Goal: Information Seeking & Learning: Learn about a topic

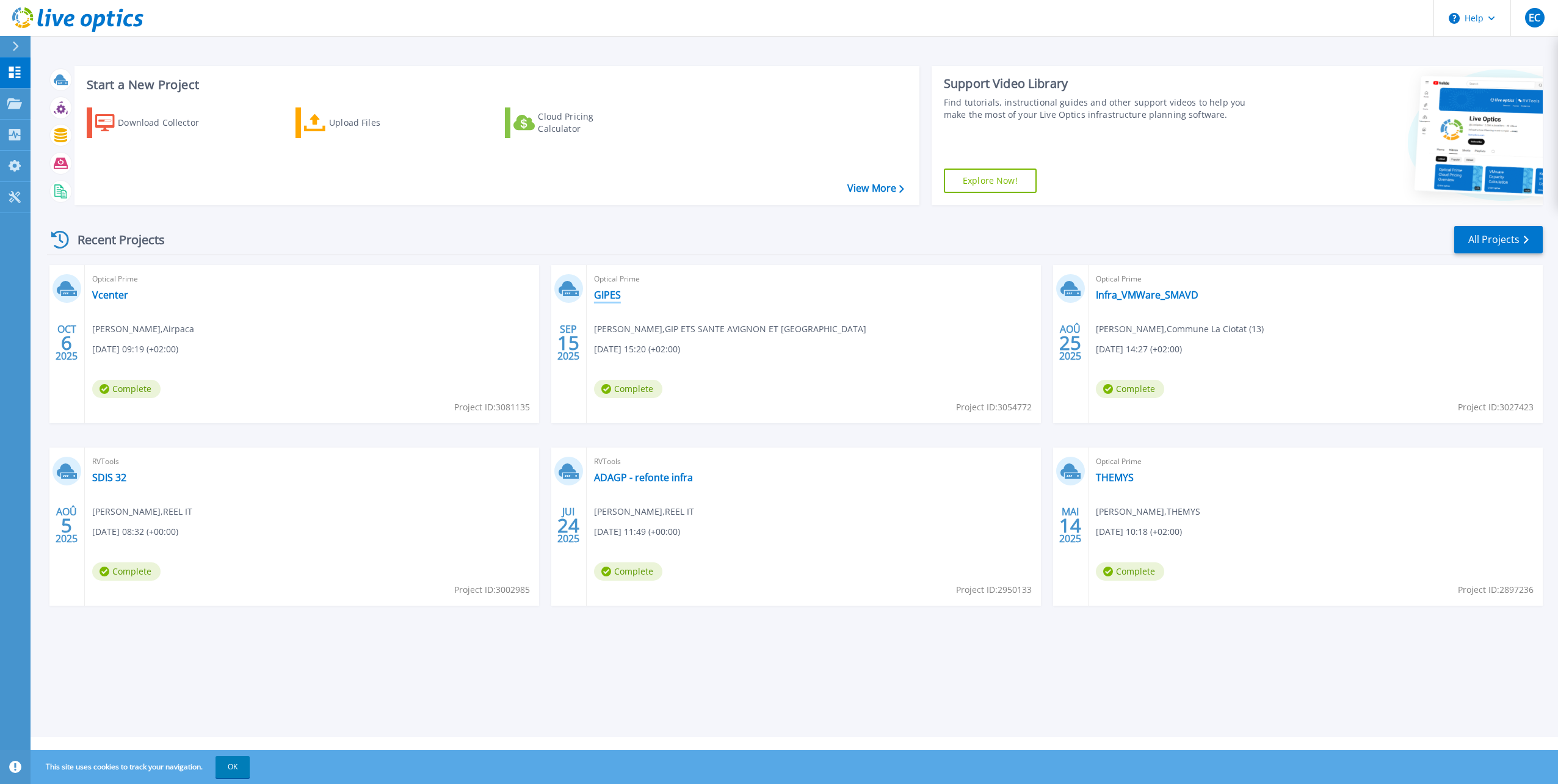
click at [617, 293] on link "GIPES" at bounding box center [607, 295] width 27 height 12
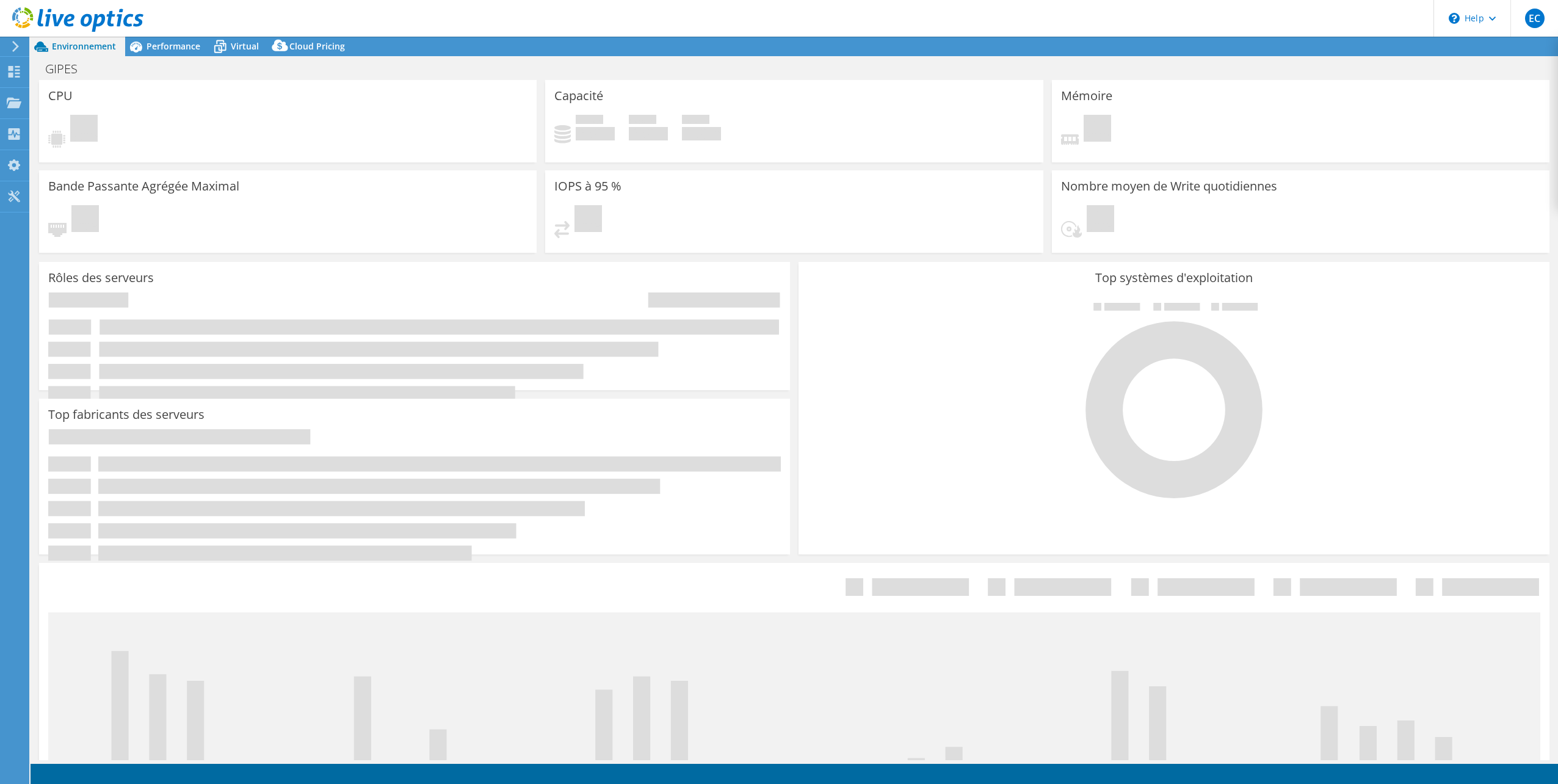
select select "USD"
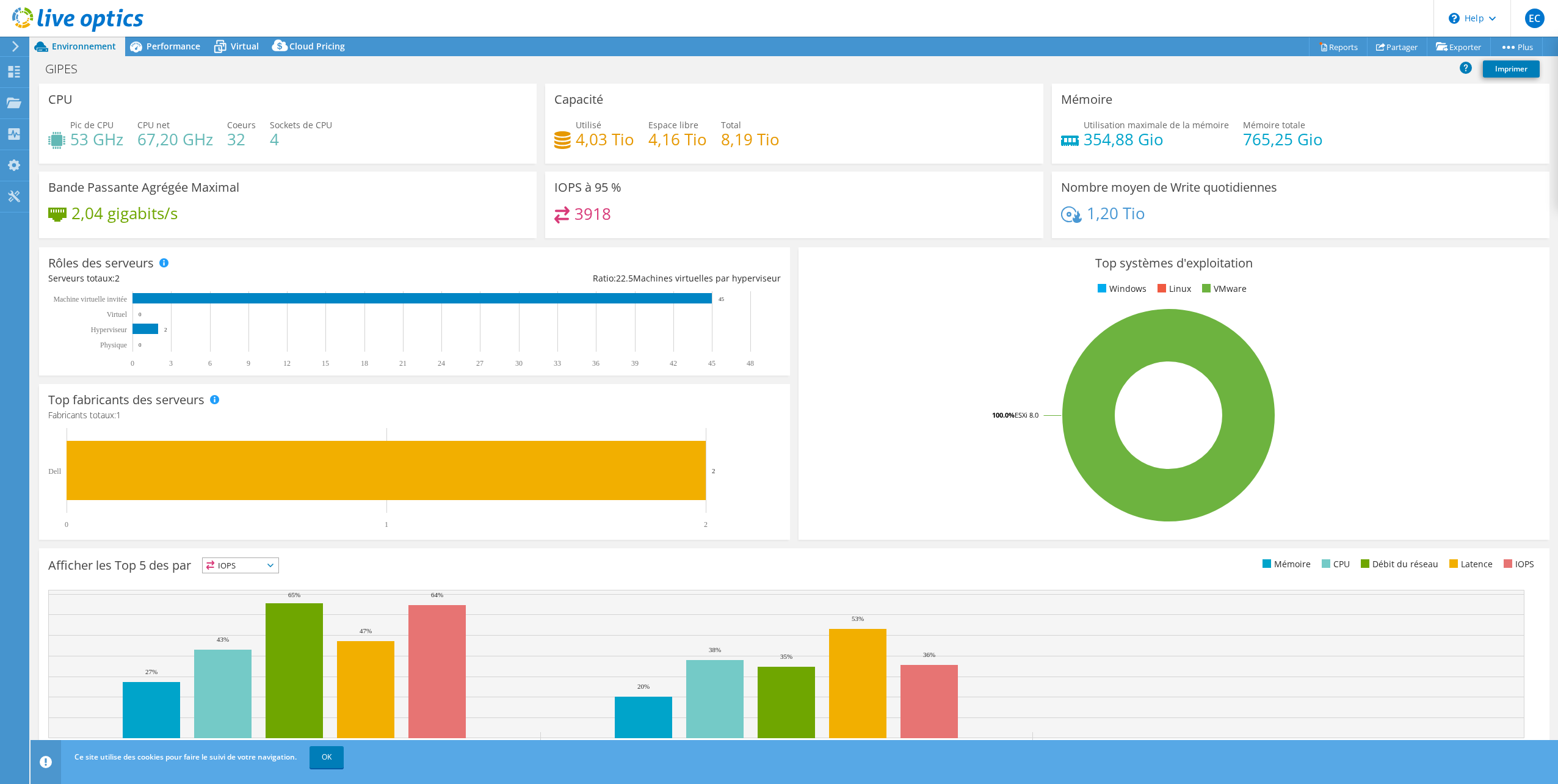
click at [794, 253] on div "Top systèmes d'exploitation Windows Linux VMware 100.0% ESXi 8.0" at bounding box center [1173, 393] width 759 height 301
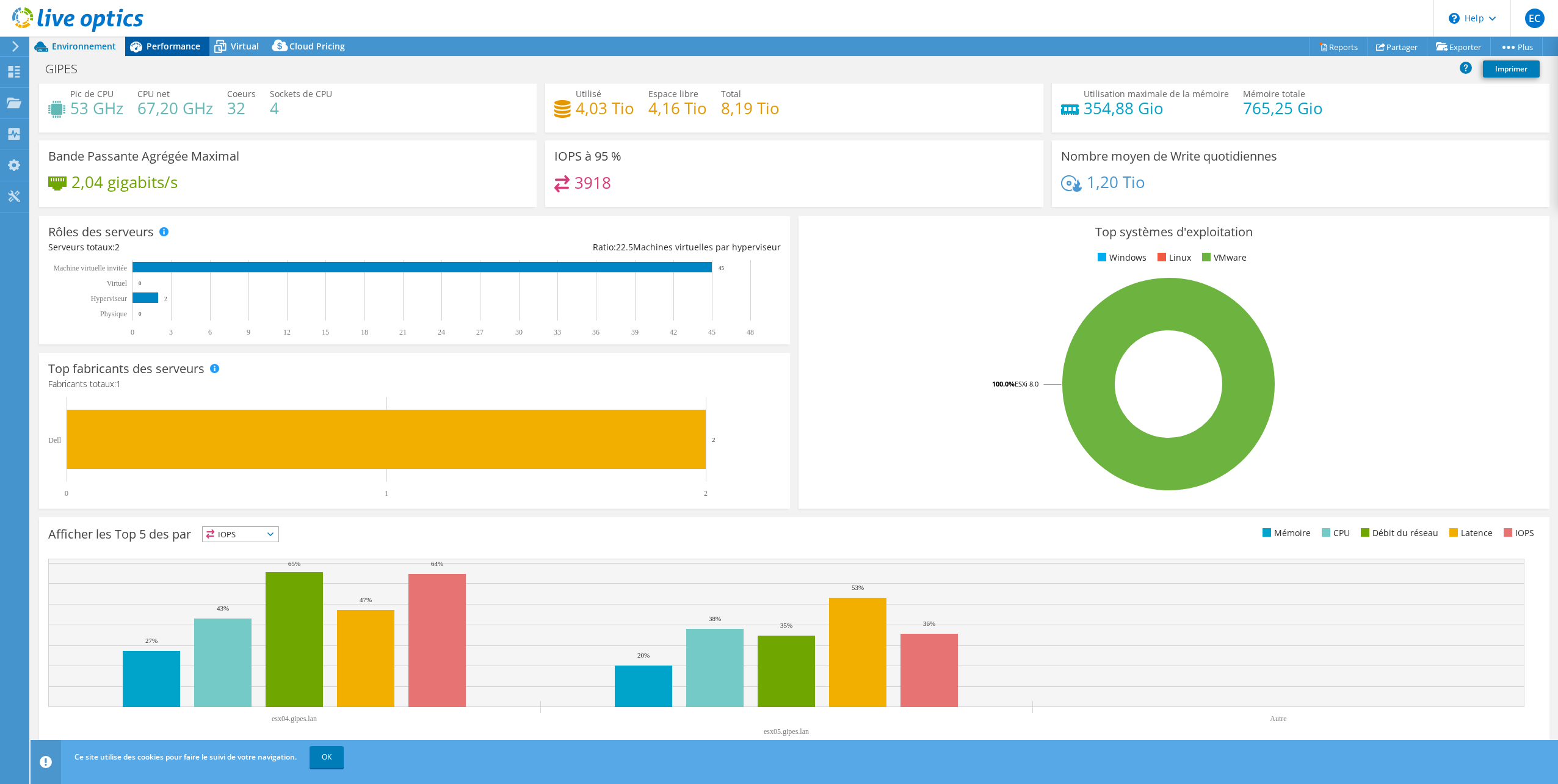
click at [183, 46] on span "Performance" at bounding box center [173, 45] width 54 height 12
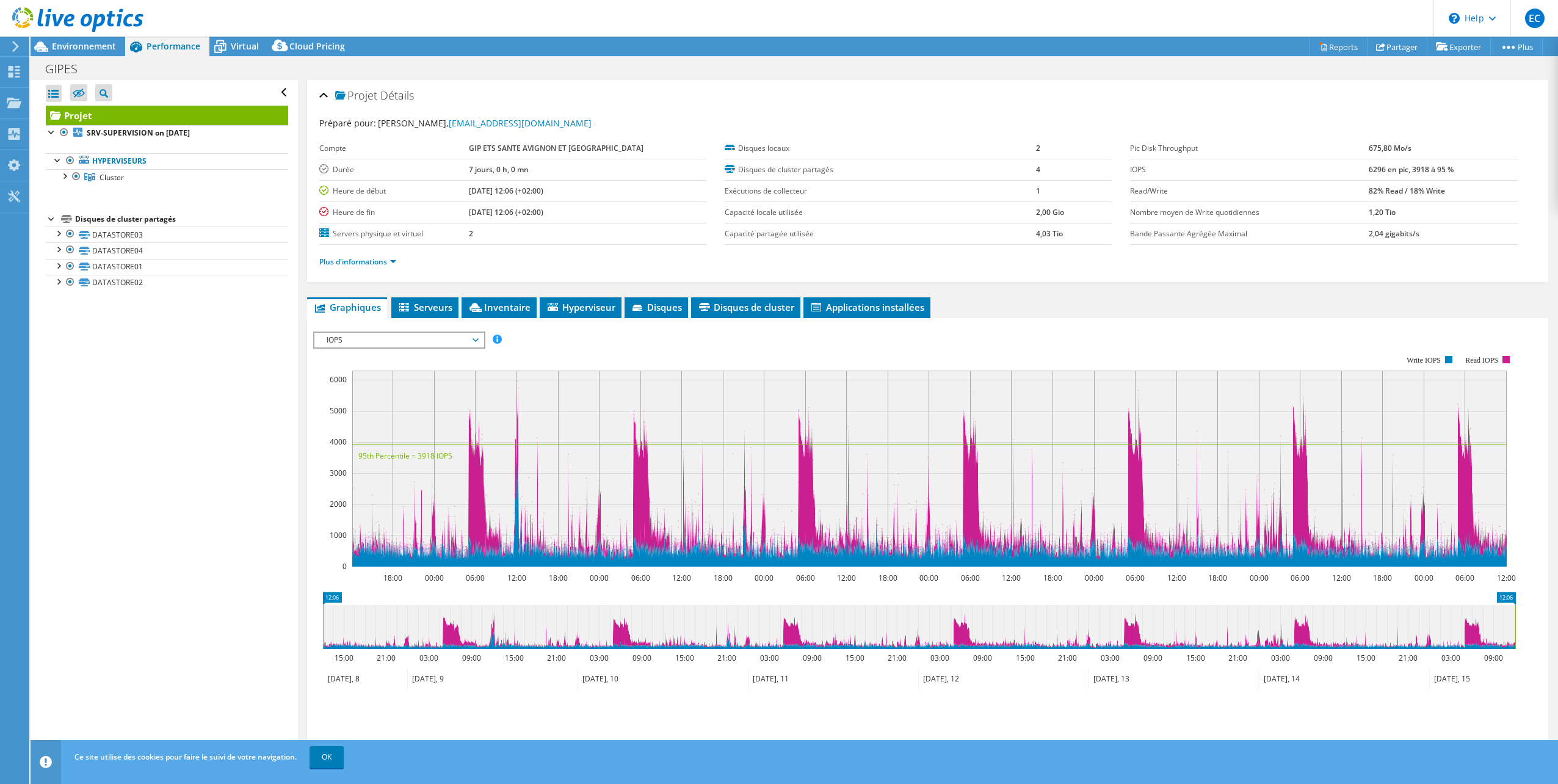
scroll to position [0, 0]
click at [639, 352] on rect at bounding box center [914, 460] width 1203 height 244
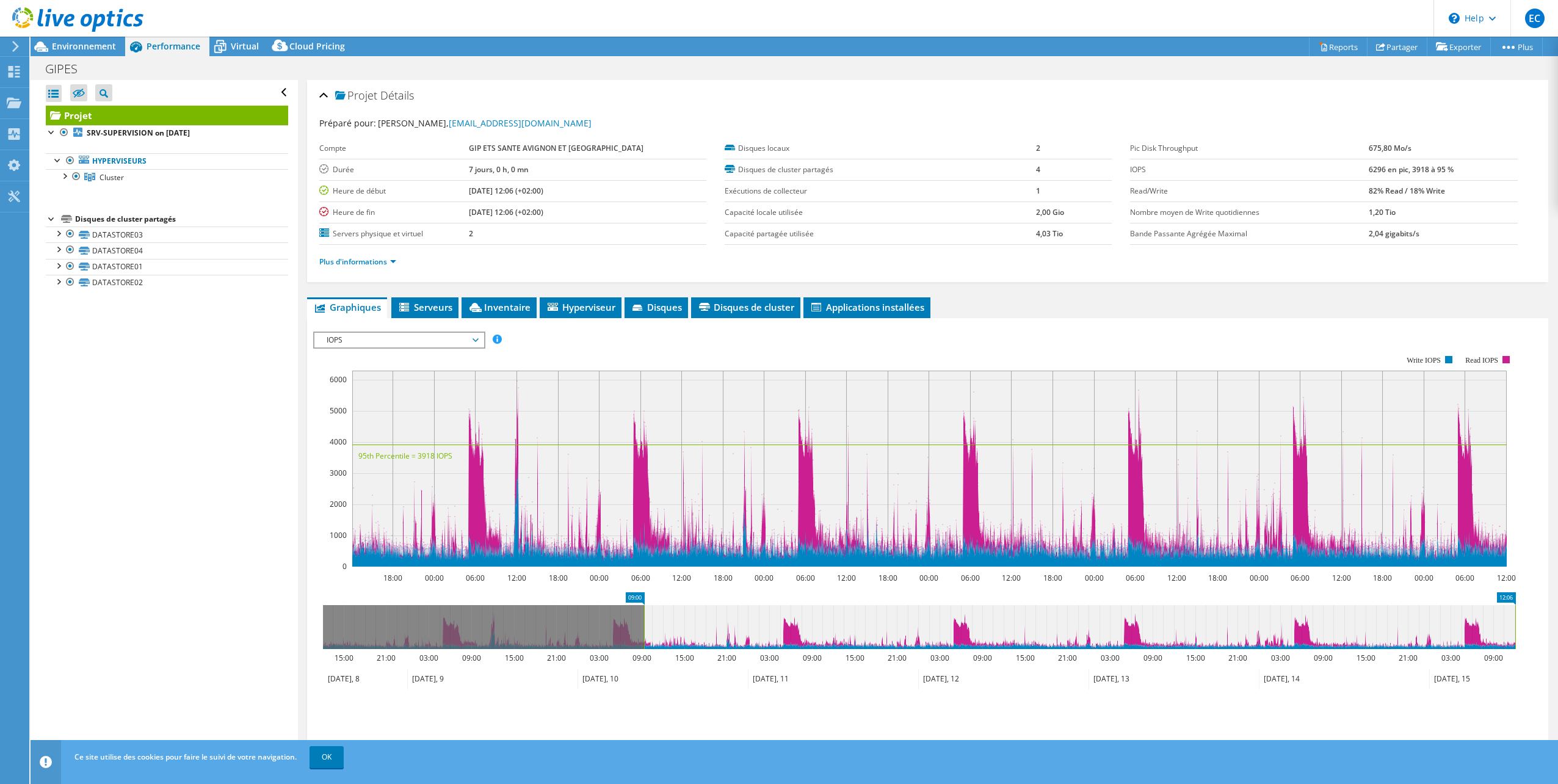
drag, startPoint x: 333, startPoint y: 596, endPoint x: 655, endPoint y: 609, distance: 322.3
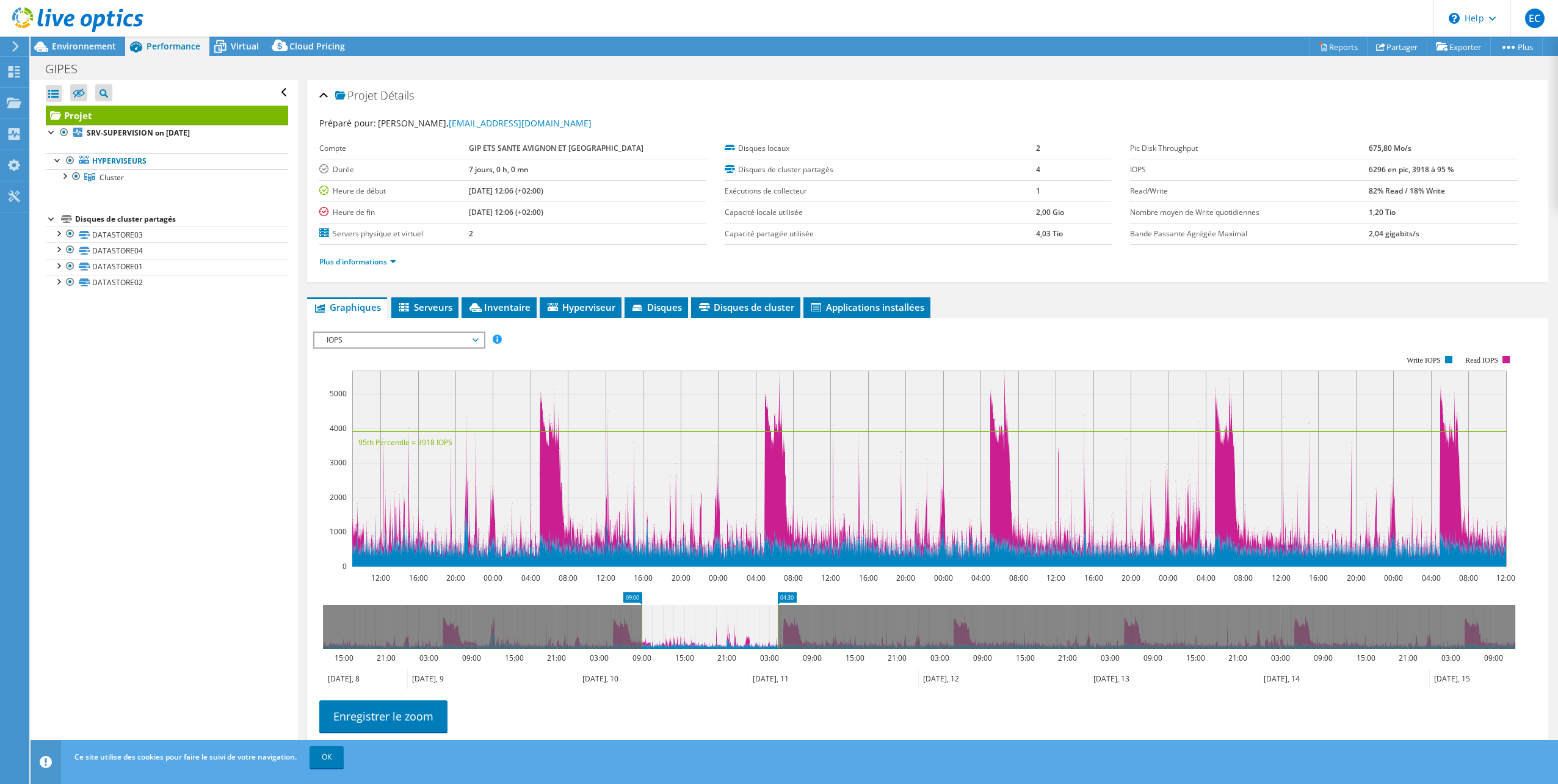
drag, startPoint x: 1510, startPoint y: 599, endPoint x: 773, endPoint y: 599, distance: 737.0
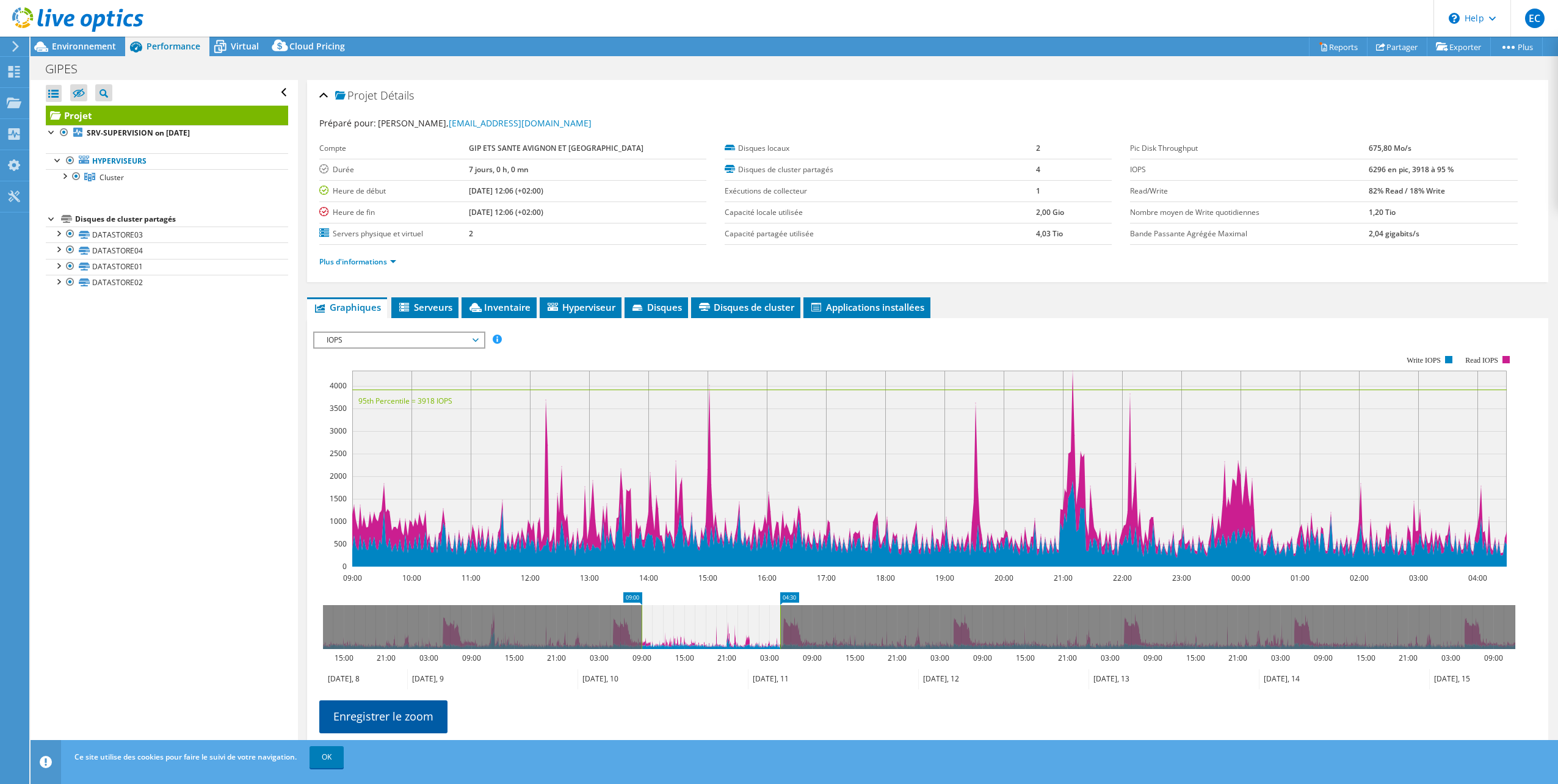
click at [426, 718] on link "Enregistrer le zoom" at bounding box center [383, 716] width 128 height 32
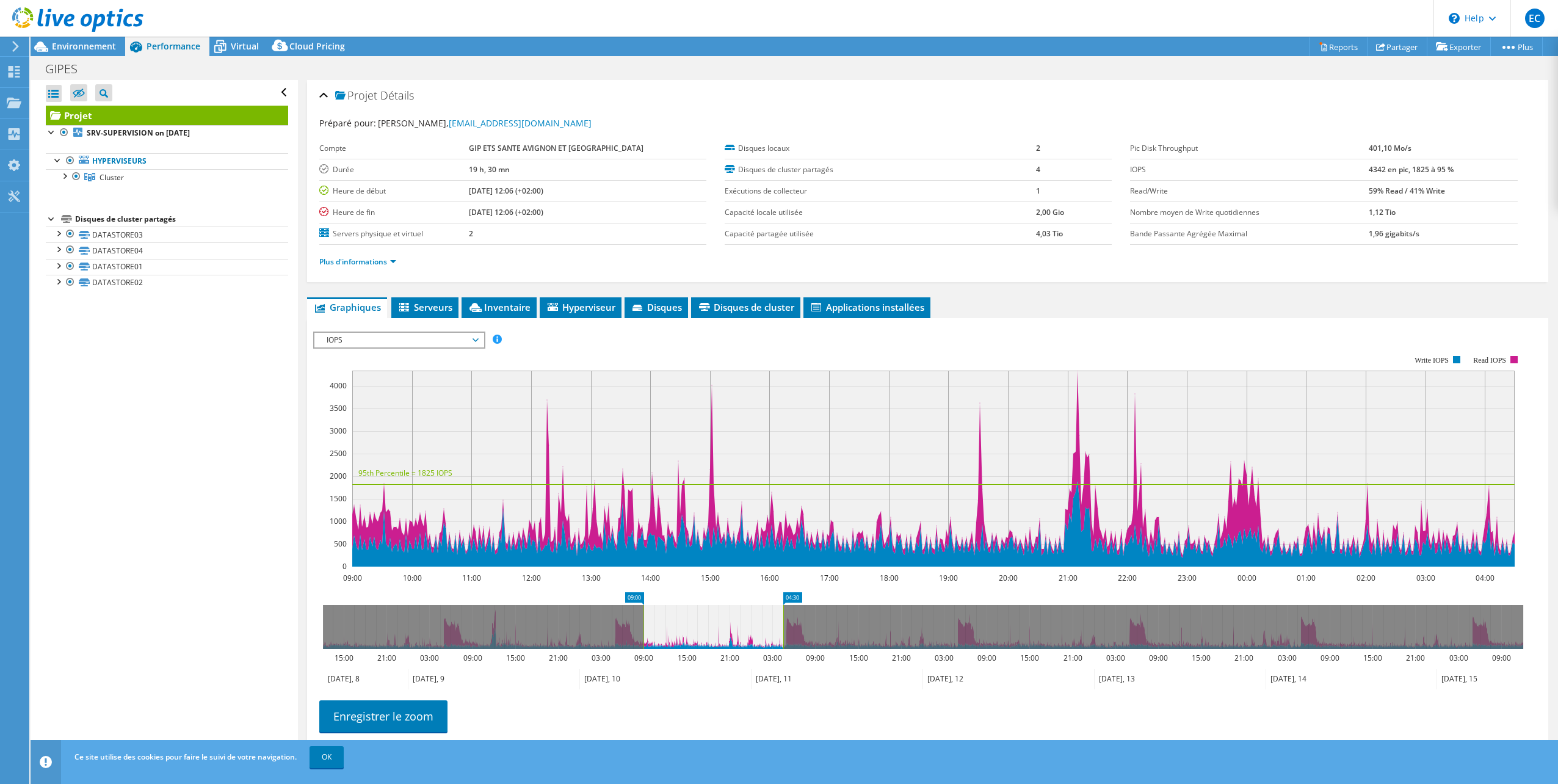
drag, startPoint x: 371, startPoint y: 775, endPoint x: 369, endPoint y: 762, distance: 13.2
click at [369, 768] on div "Ce site utilise des cookies pour faire le suivi de votre navigation. OK" at bounding box center [817, 757] width 1491 height 34
click at [333, 761] on link "OK" at bounding box center [326, 757] width 34 height 22
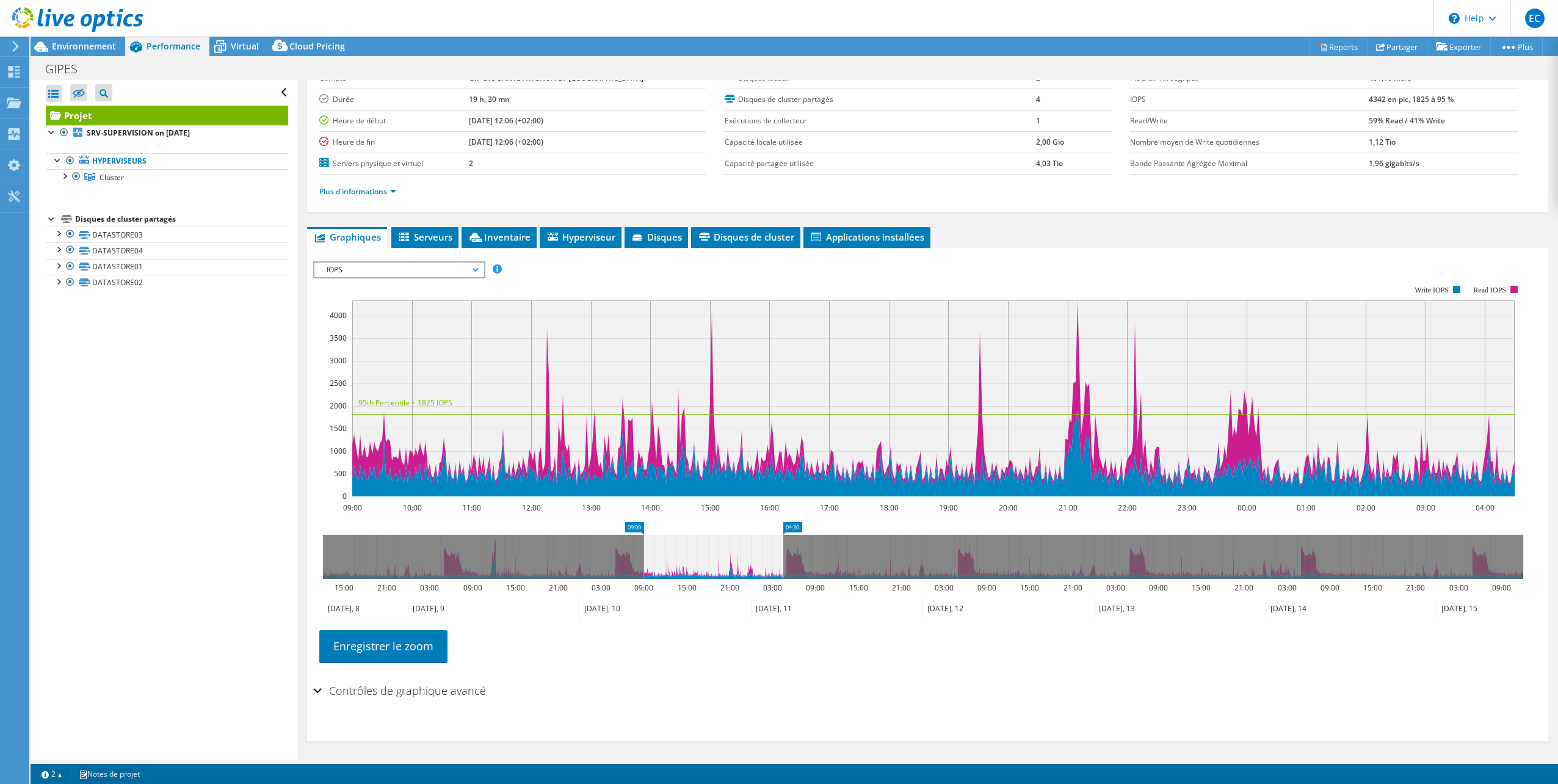
scroll to position [72, 0]
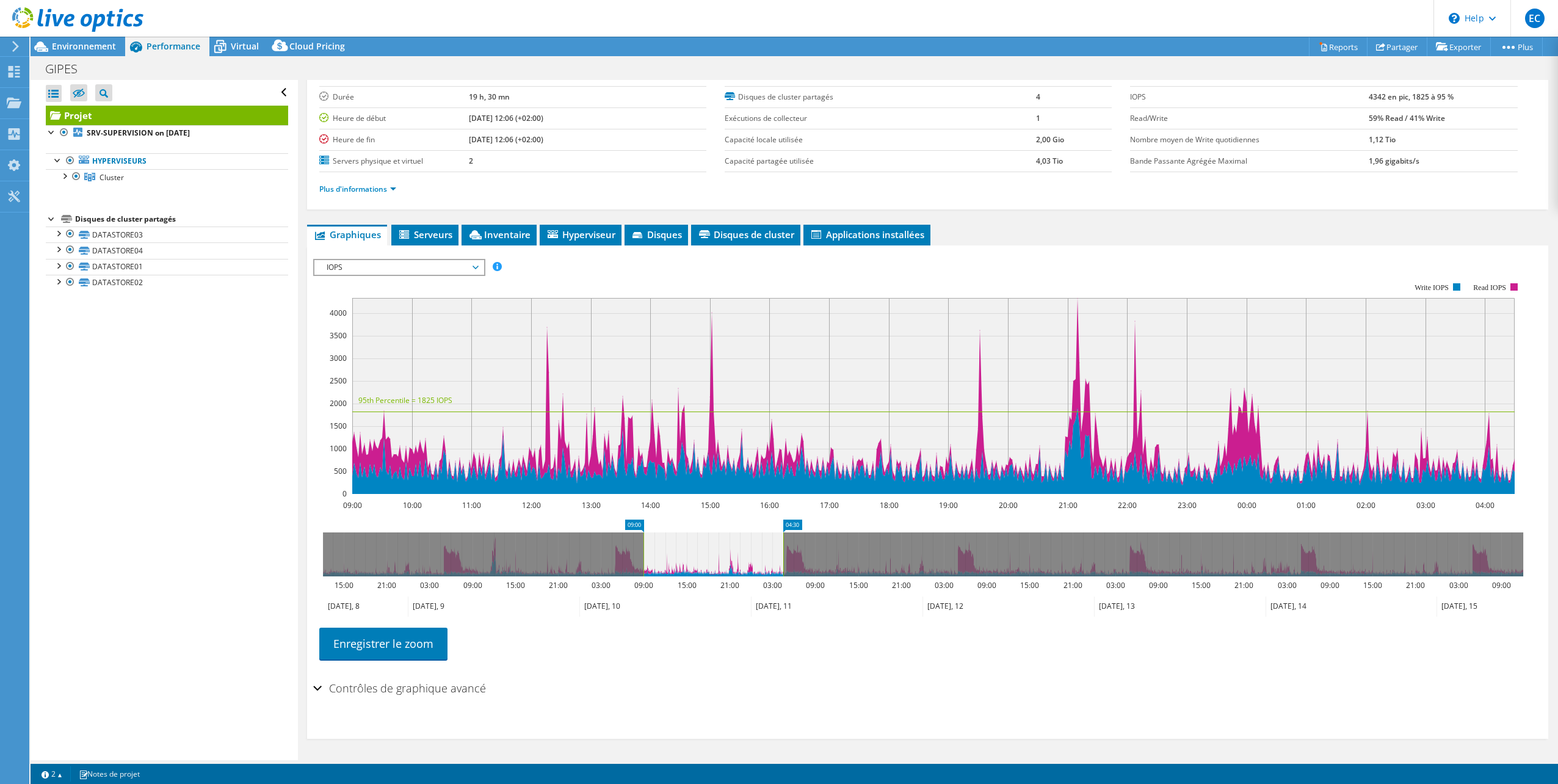
click at [433, 264] on span "IOPS" at bounding box center [399, 267] width 157 height 15
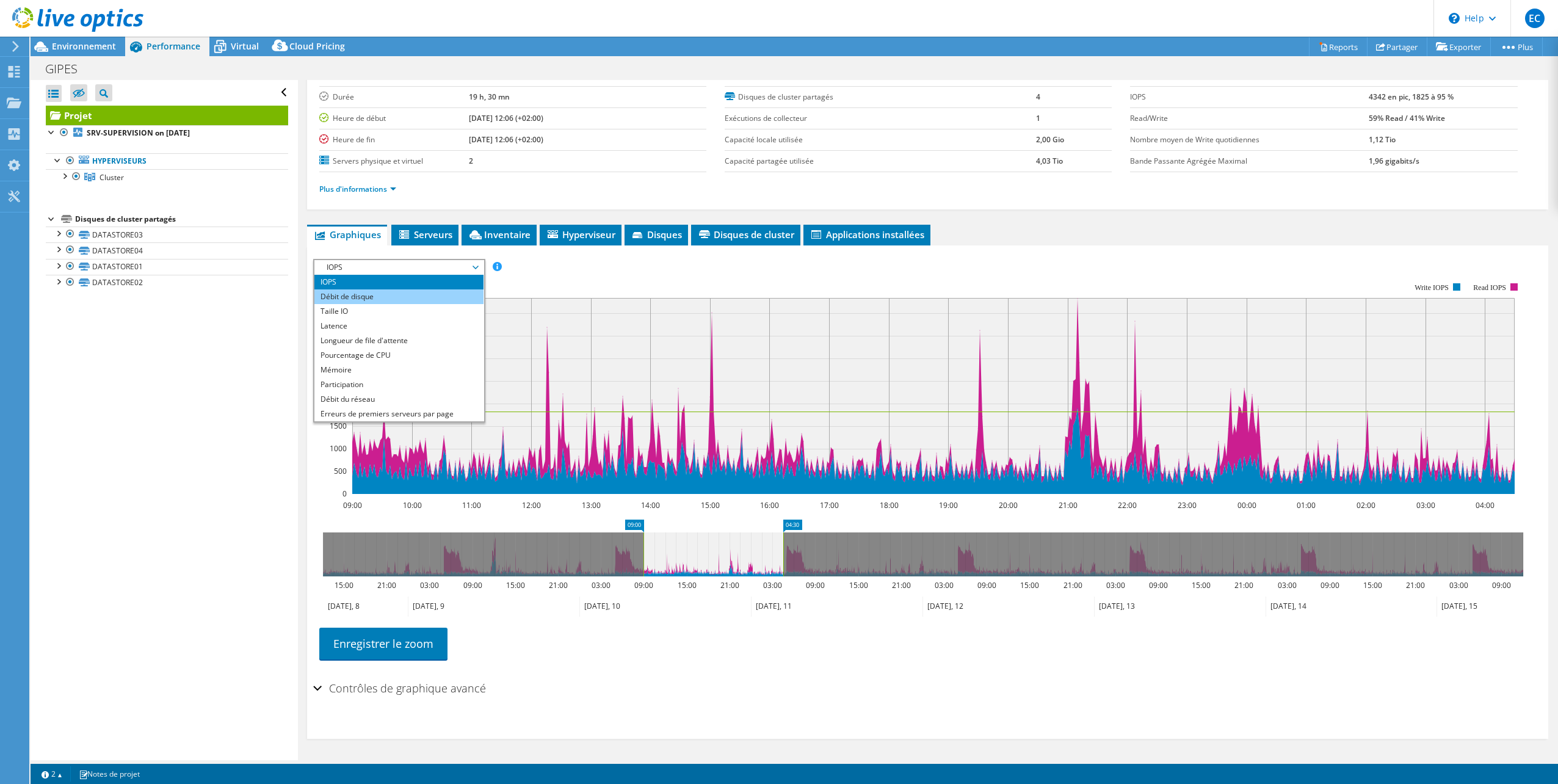
click at [386, 295] on li "Débit de disque" at bounding box center [399, 296] width 169 height 15
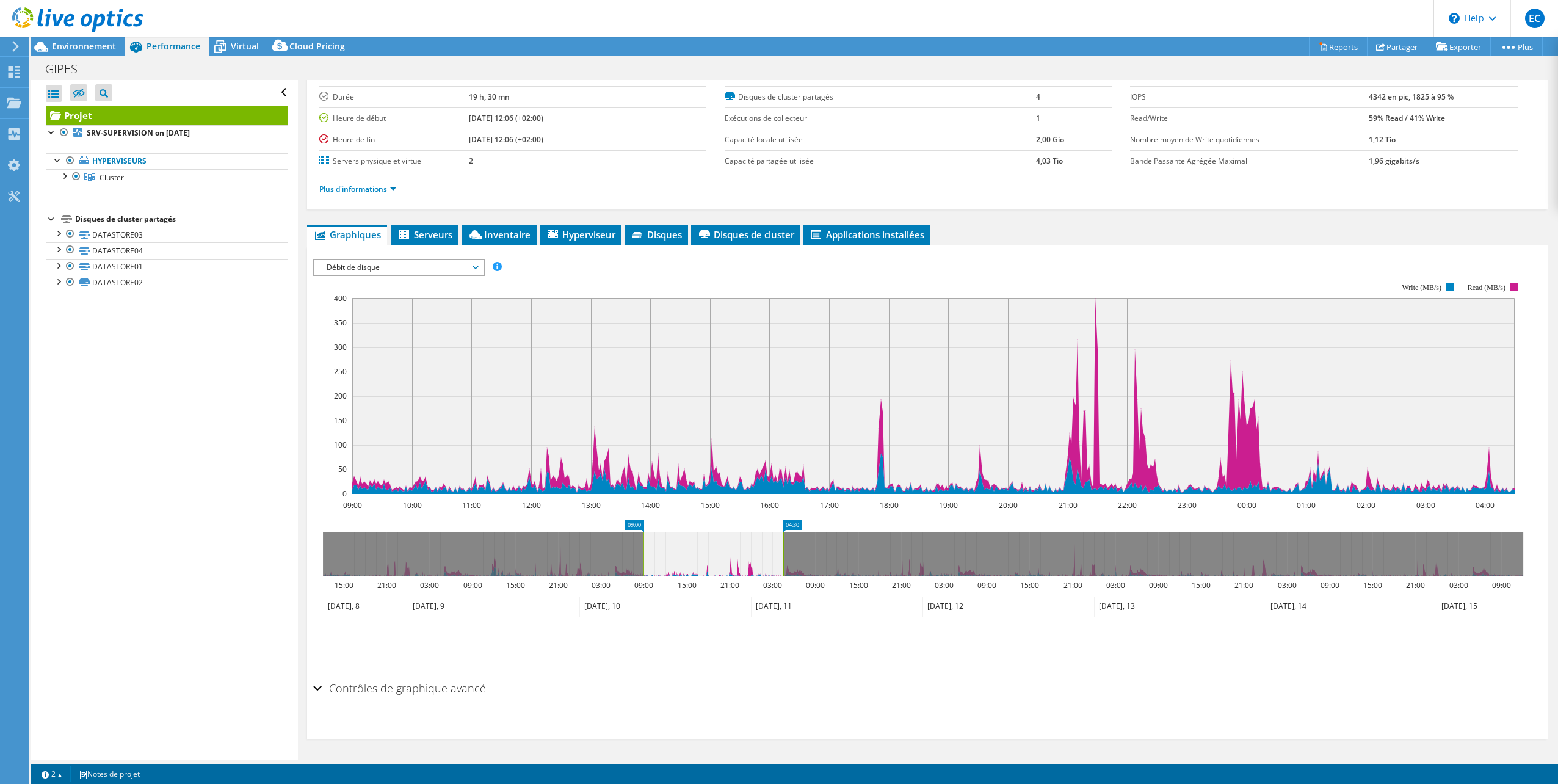
click at [395, 272] on span "Débit de disque" at bounding box center [399, 267] width 157 height 15
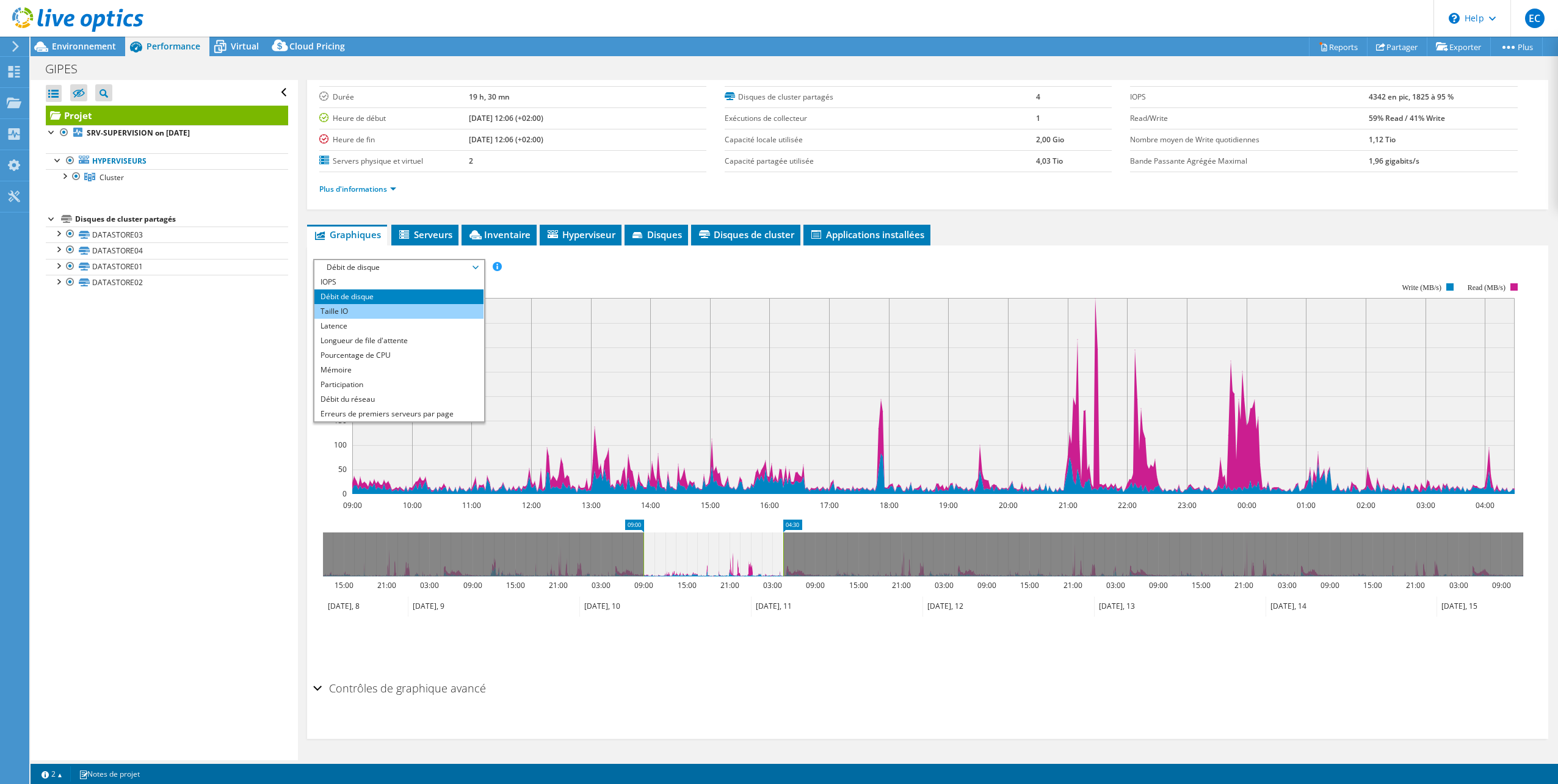
click at [387, 312] on li "Taille IO" at bounding box center [399, 311] width 169 height 15
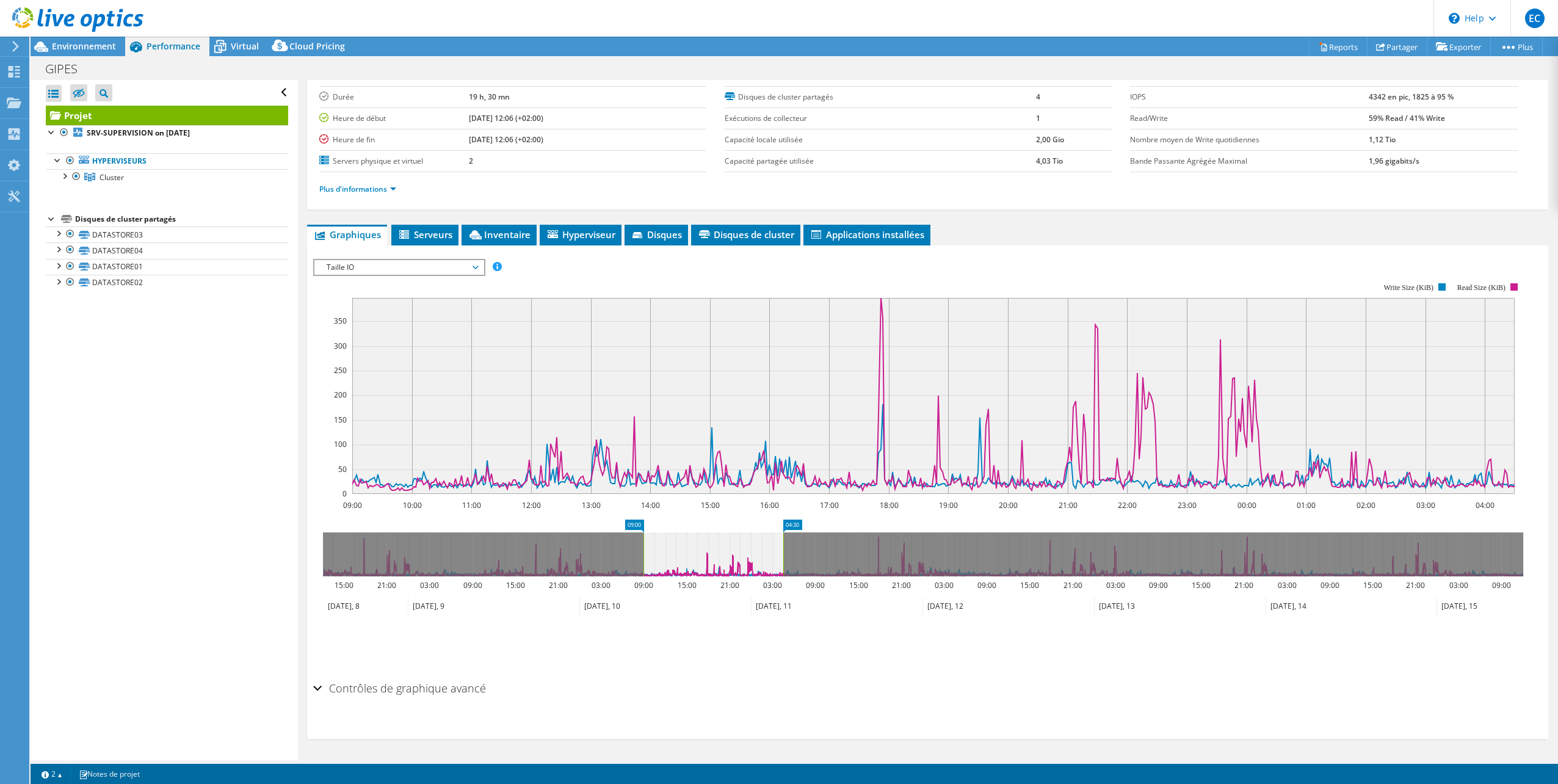
click at [361, 270] on span "Taille IO" at bounding box center [399, 267] width 157 height 15
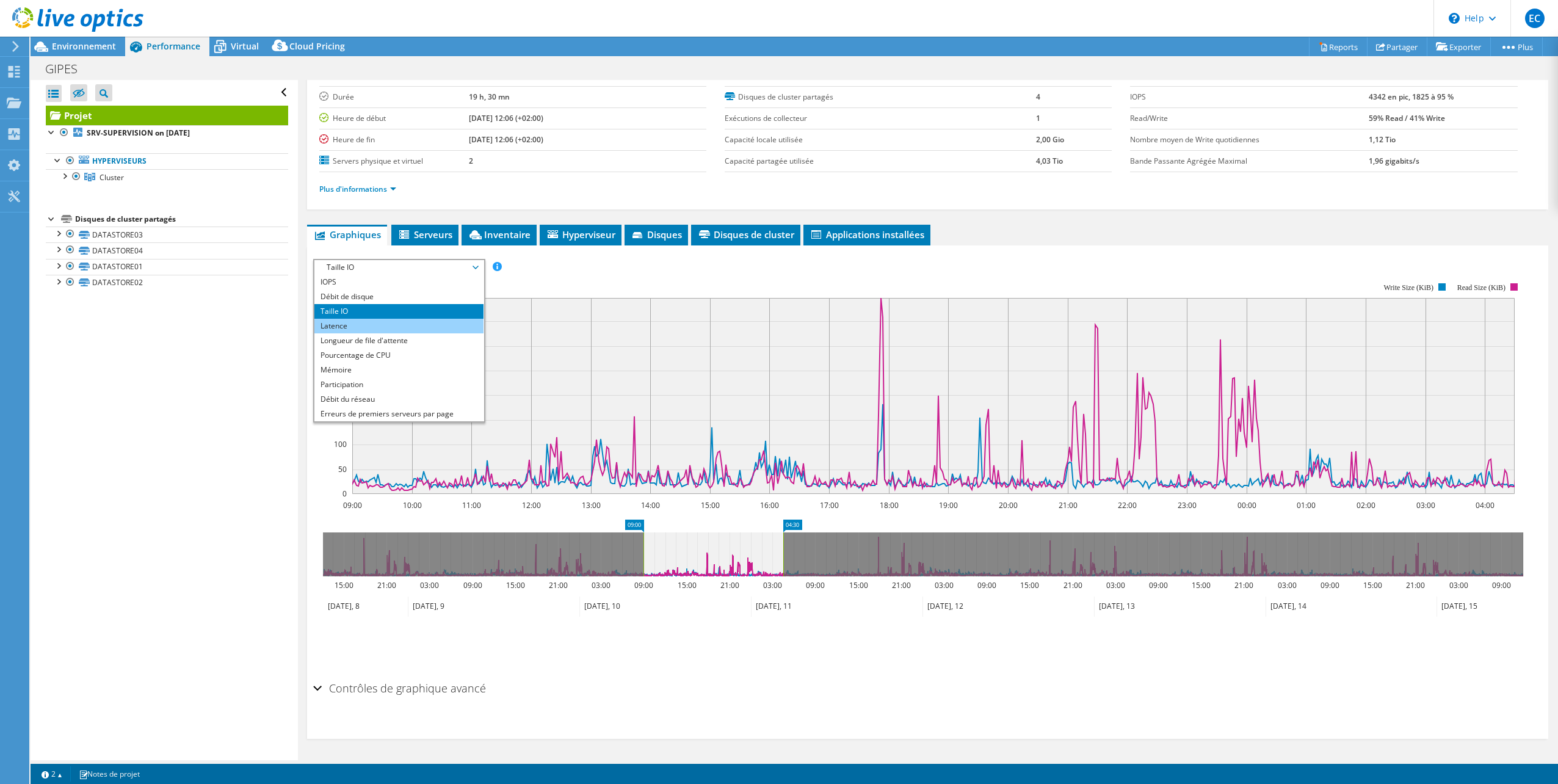
click at [358, 325] on li "Latence" at bounding box center [399, 325] width 169 height 15
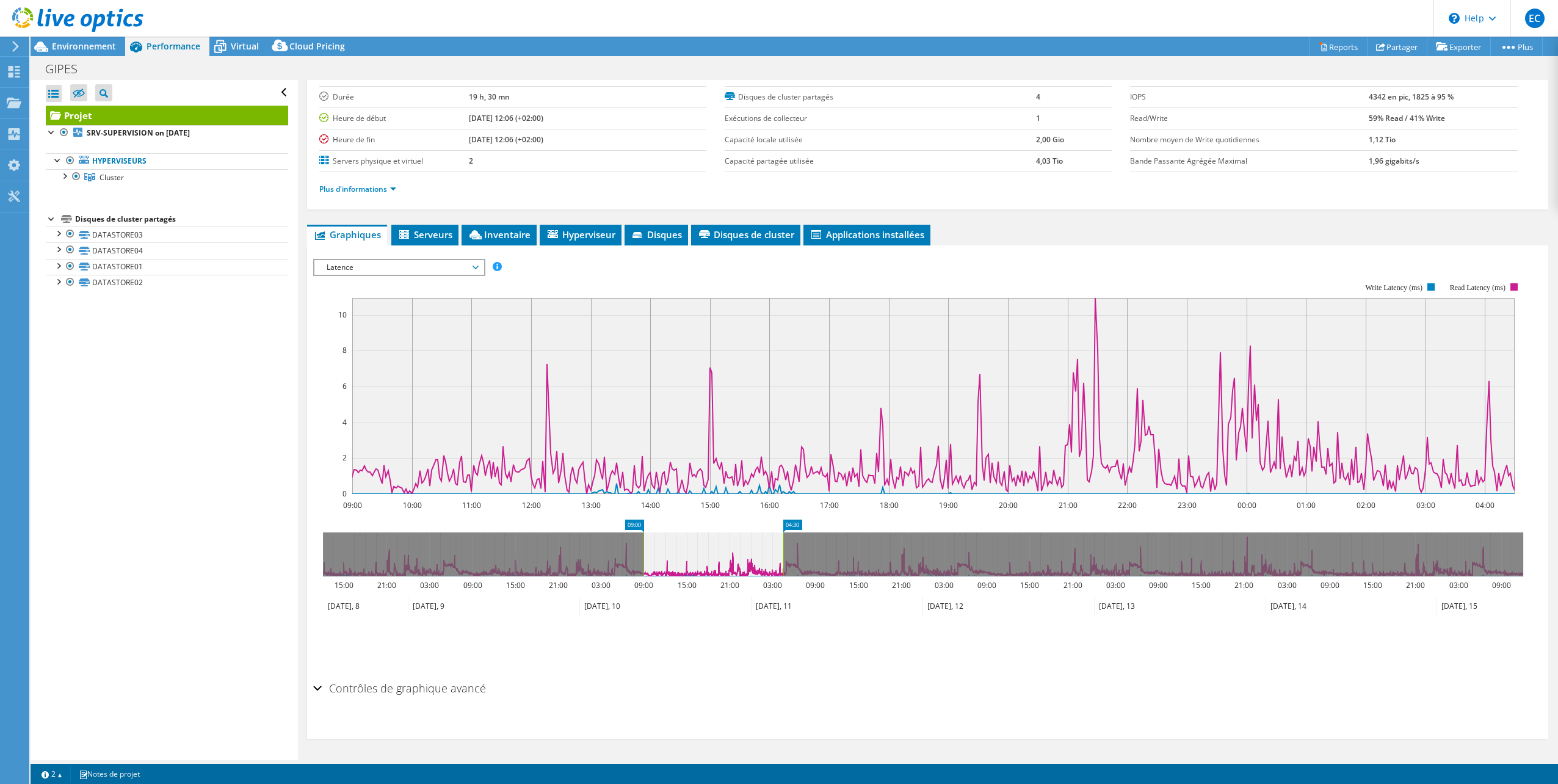
click at [383, 272] on span "Latence" at bounding box center [399, 267] width 157 height 15
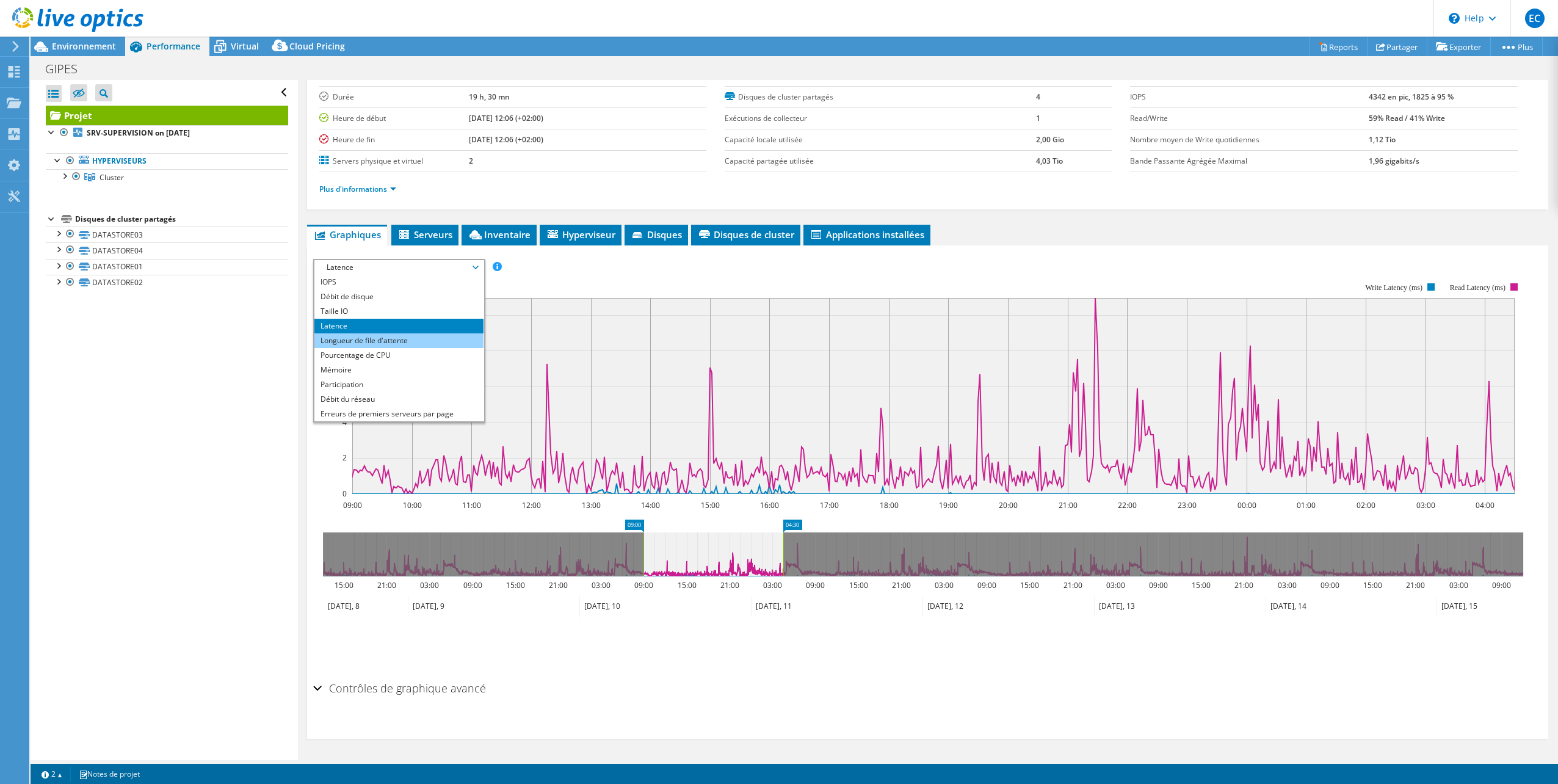
click at [369, 336] on li "Longueur de file d'attente" at bounding box center [399, 340] width 169 height 15
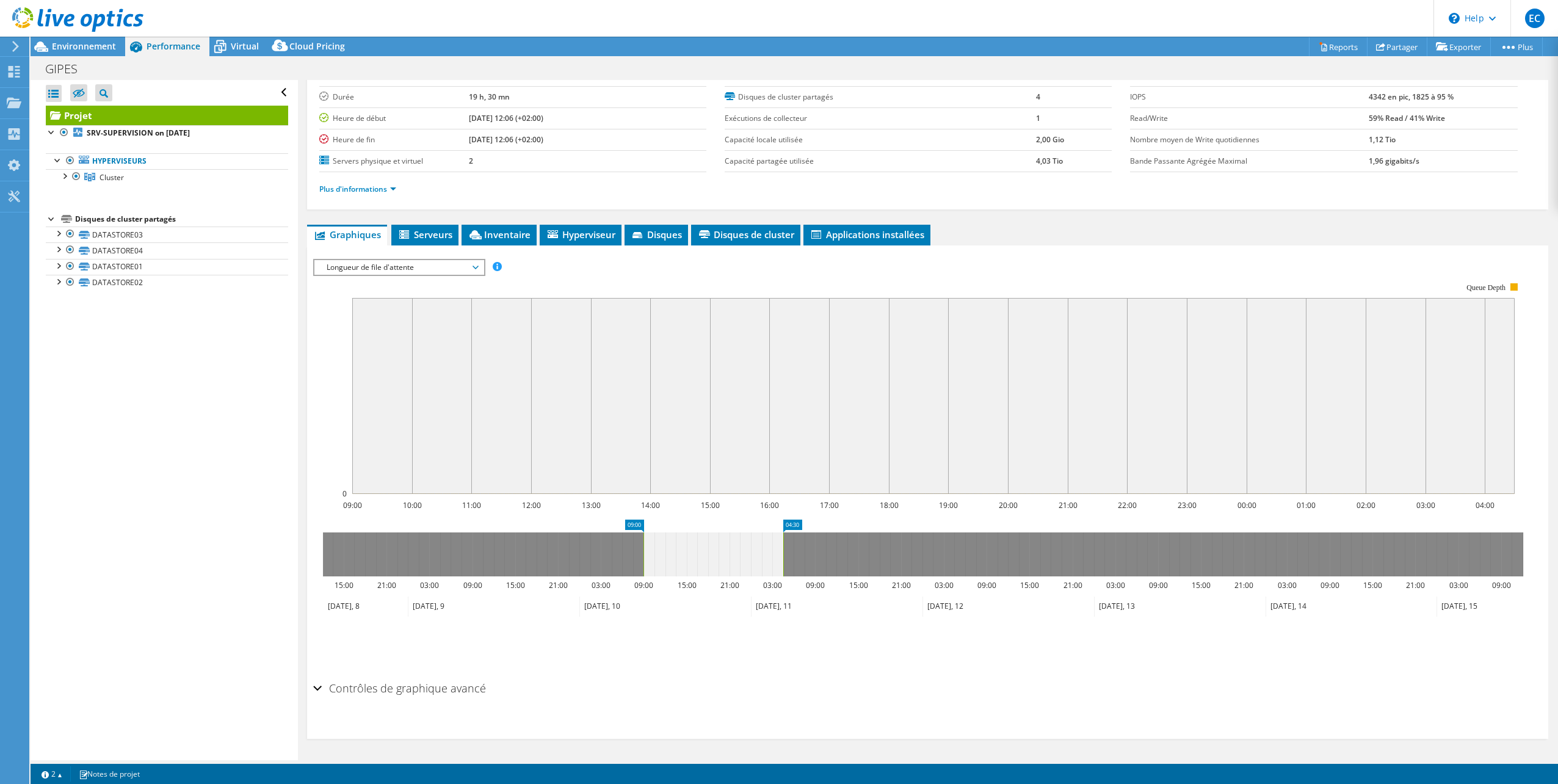
click at [382, 272] on span "Longueur de file d'attente" at bounding box center [399, 267] width 157 height 15
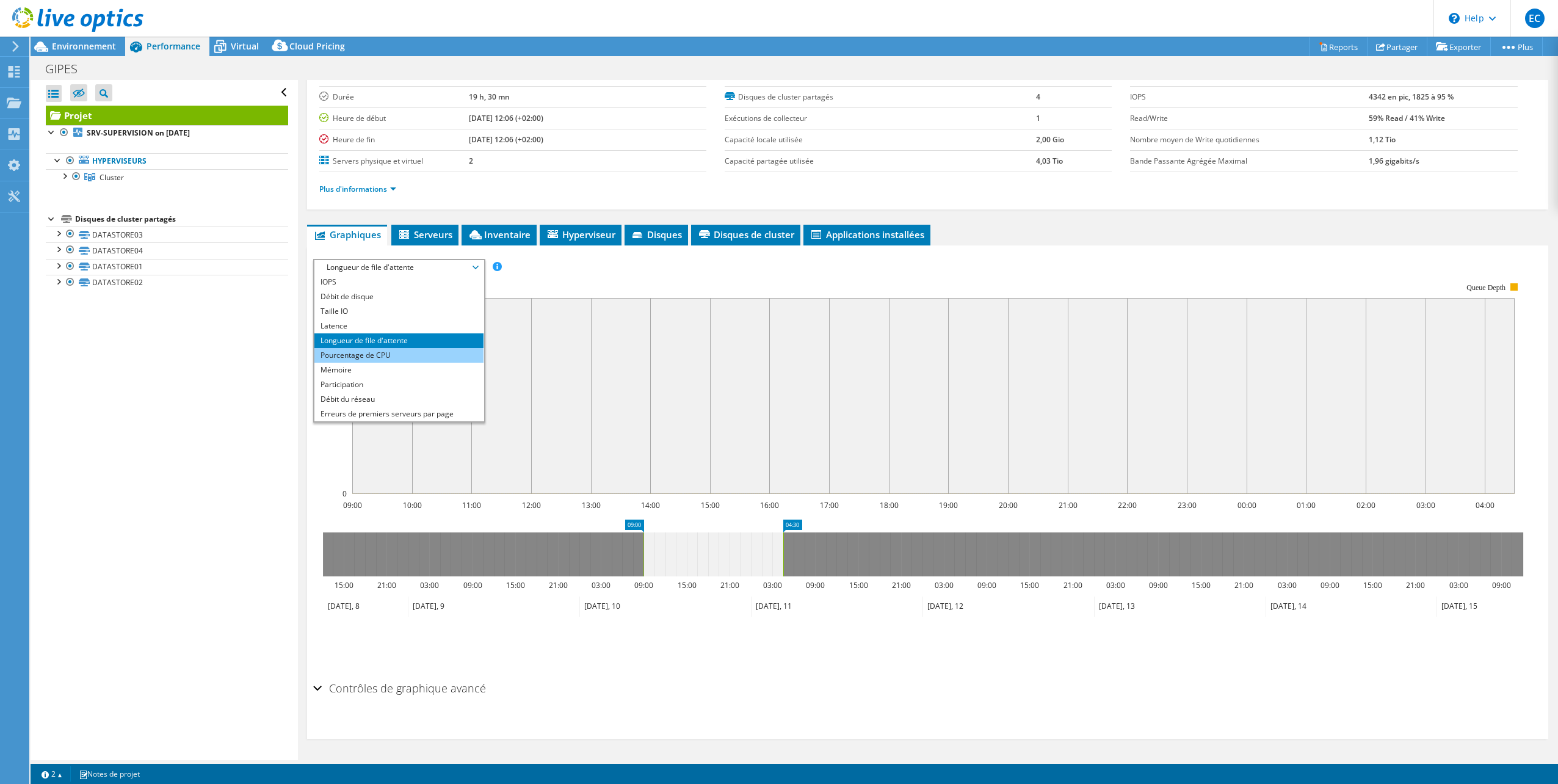
click at [372, 353] on li "Pourcentage de CPU" at bounding box center [399, 355] width 169 height 15
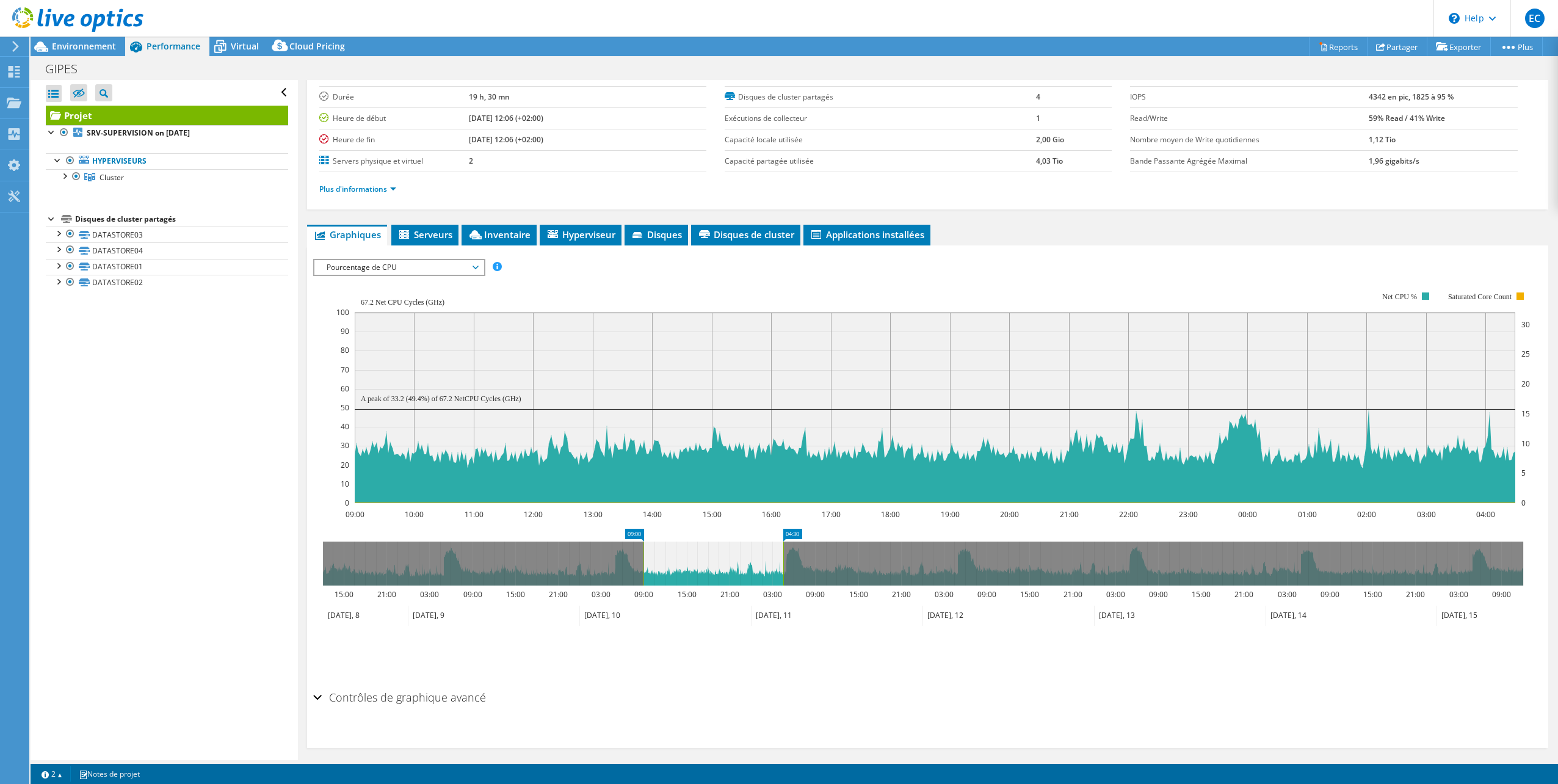
click at [397, 267] on span "Pourcentage de CPU" at bounding box center [399, 267] width 157 height 15
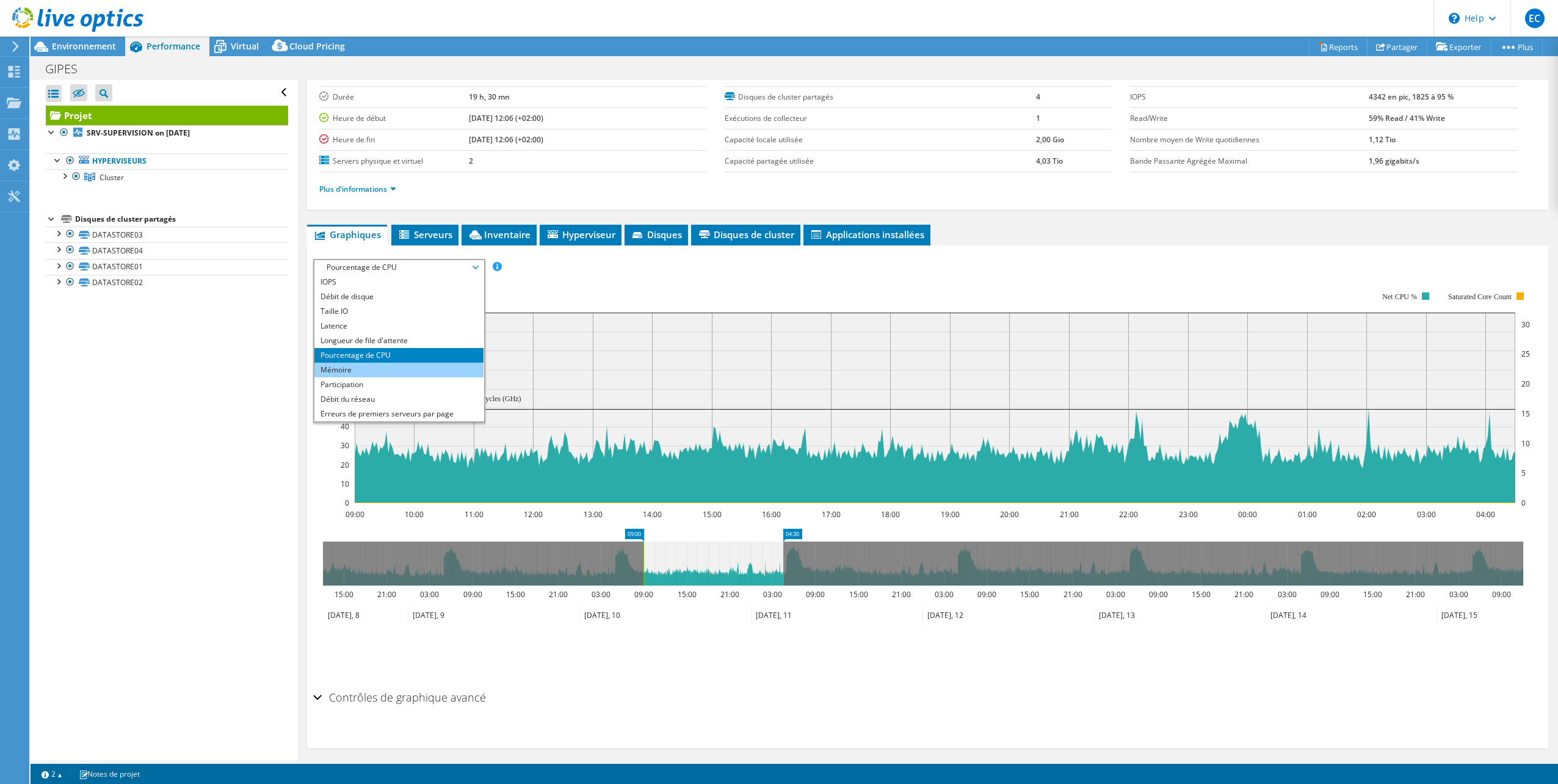
click at [372, 368] on li "Mémoire" at bounding box center [399, 369] width 169 height 15
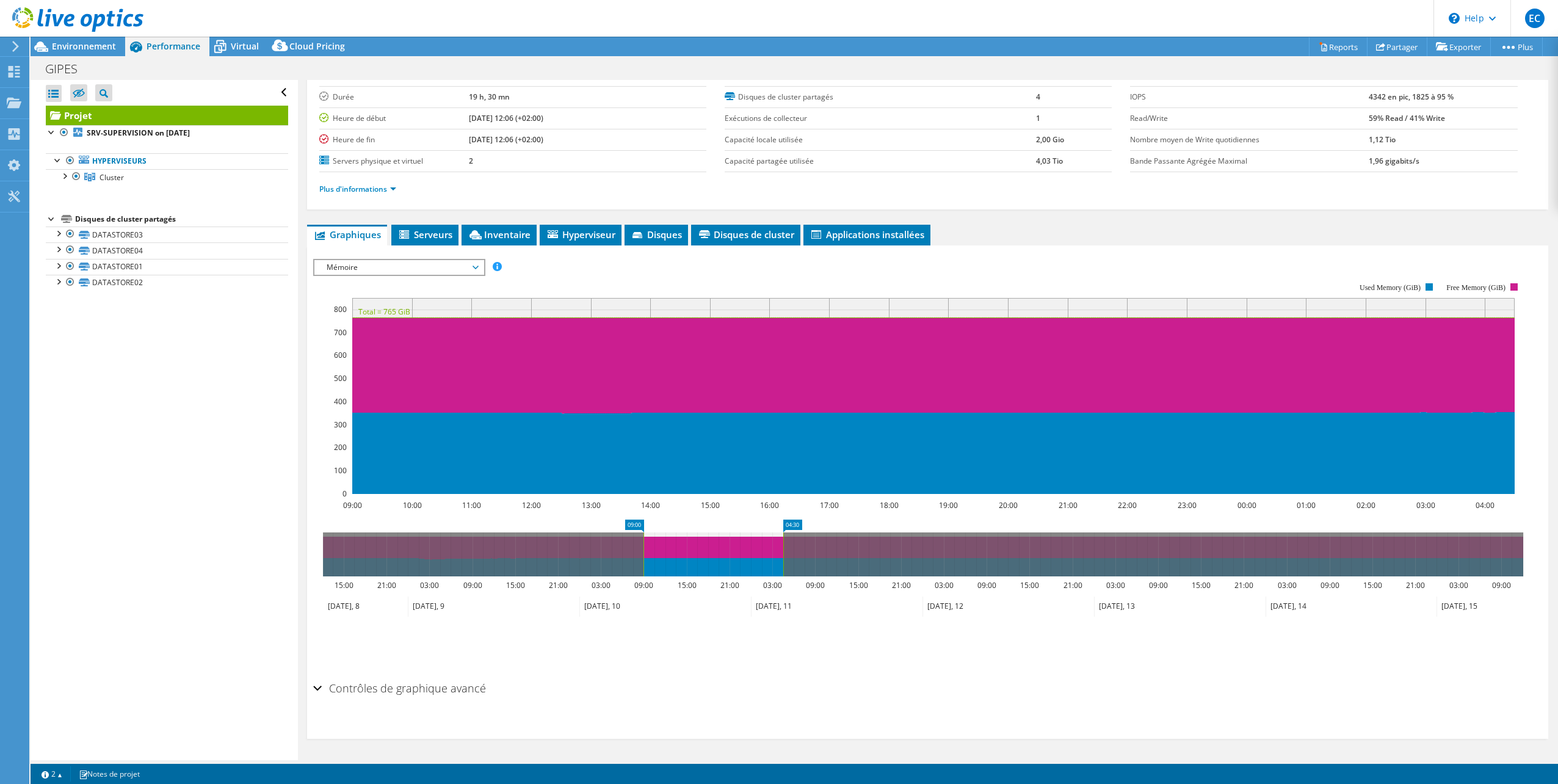
click at [406, 264] on span "Mémoire" at bounding box center [399, 267] width 157 height 15
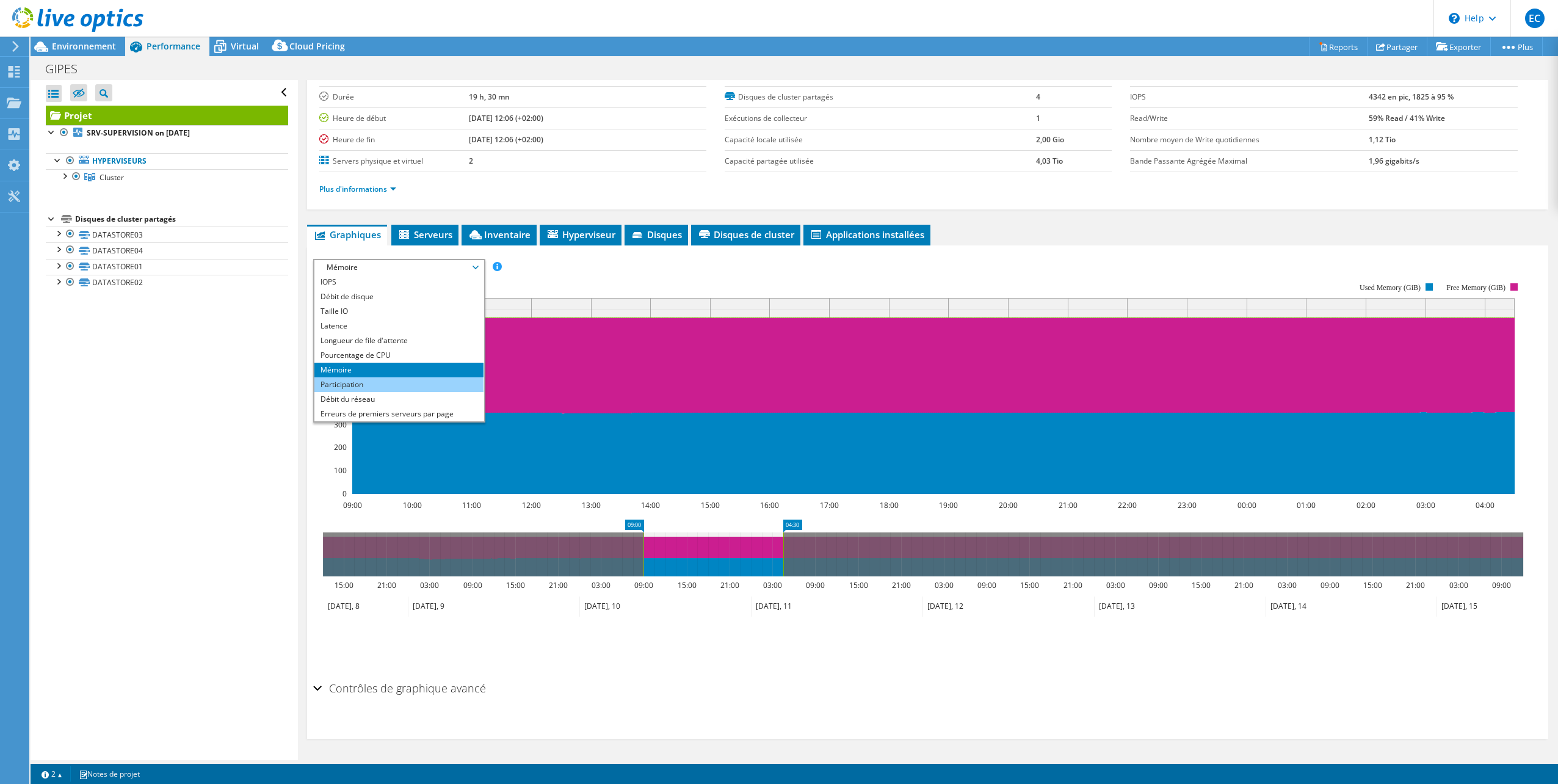
click at [374, 389] on li "Participation" at bounding box center [399, 384] width 169 height 15
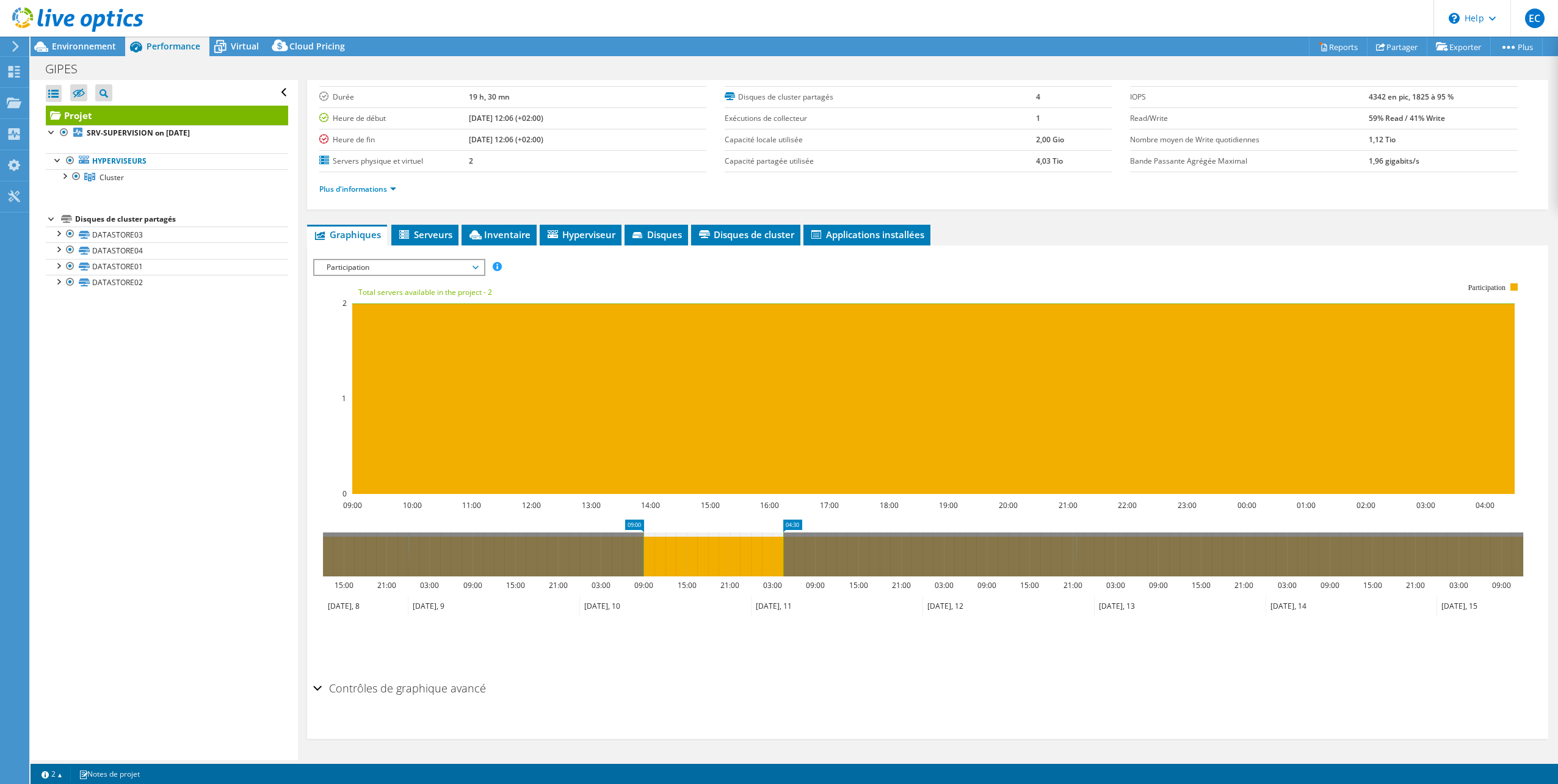
click at [385, 266] on span "Participation" at bounding box center [399, 267] width 157 height 15
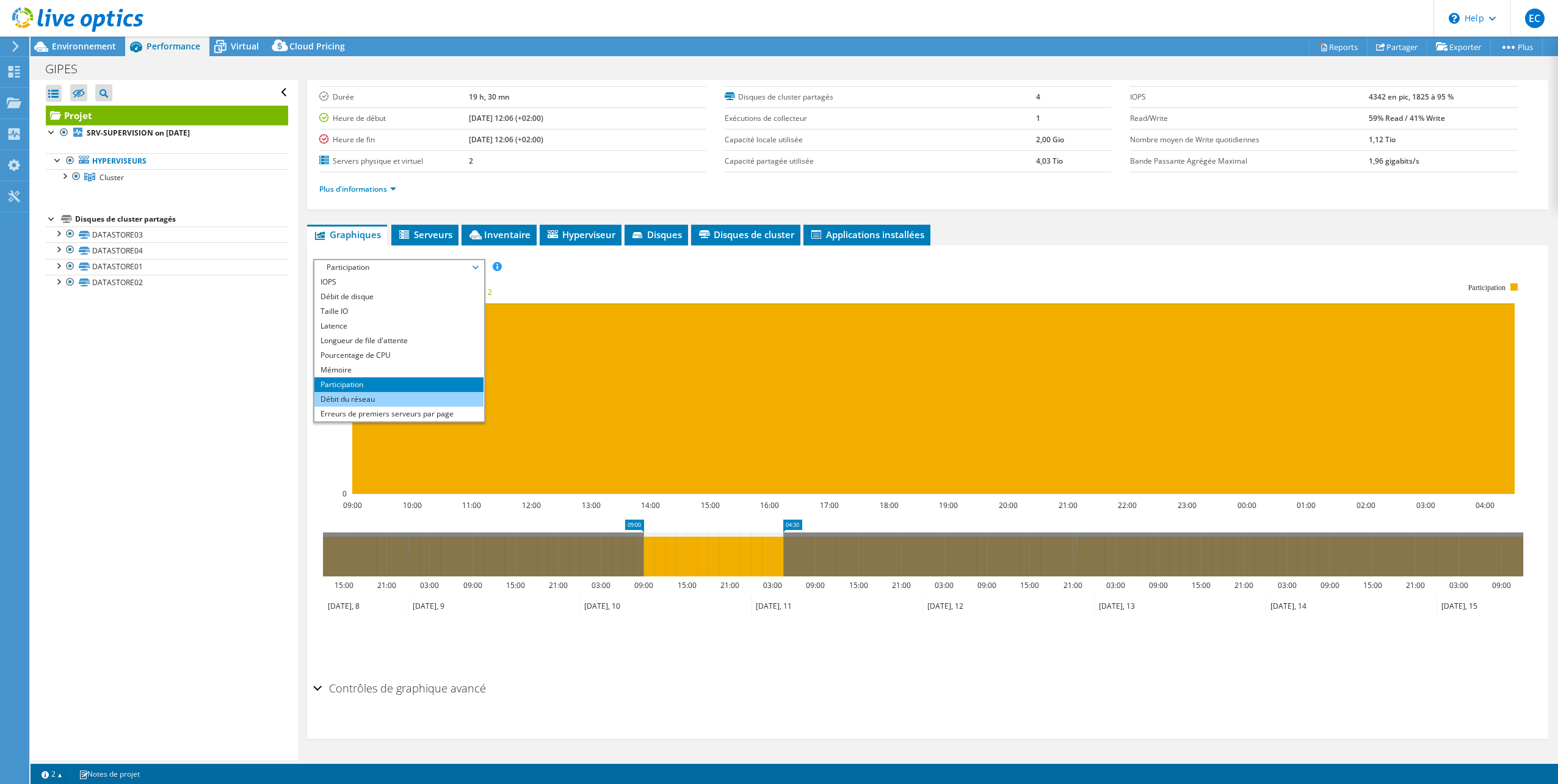
click at [380, 397] on li "Débit du réseau" at bounding box center [399, 399] width 169 height 15
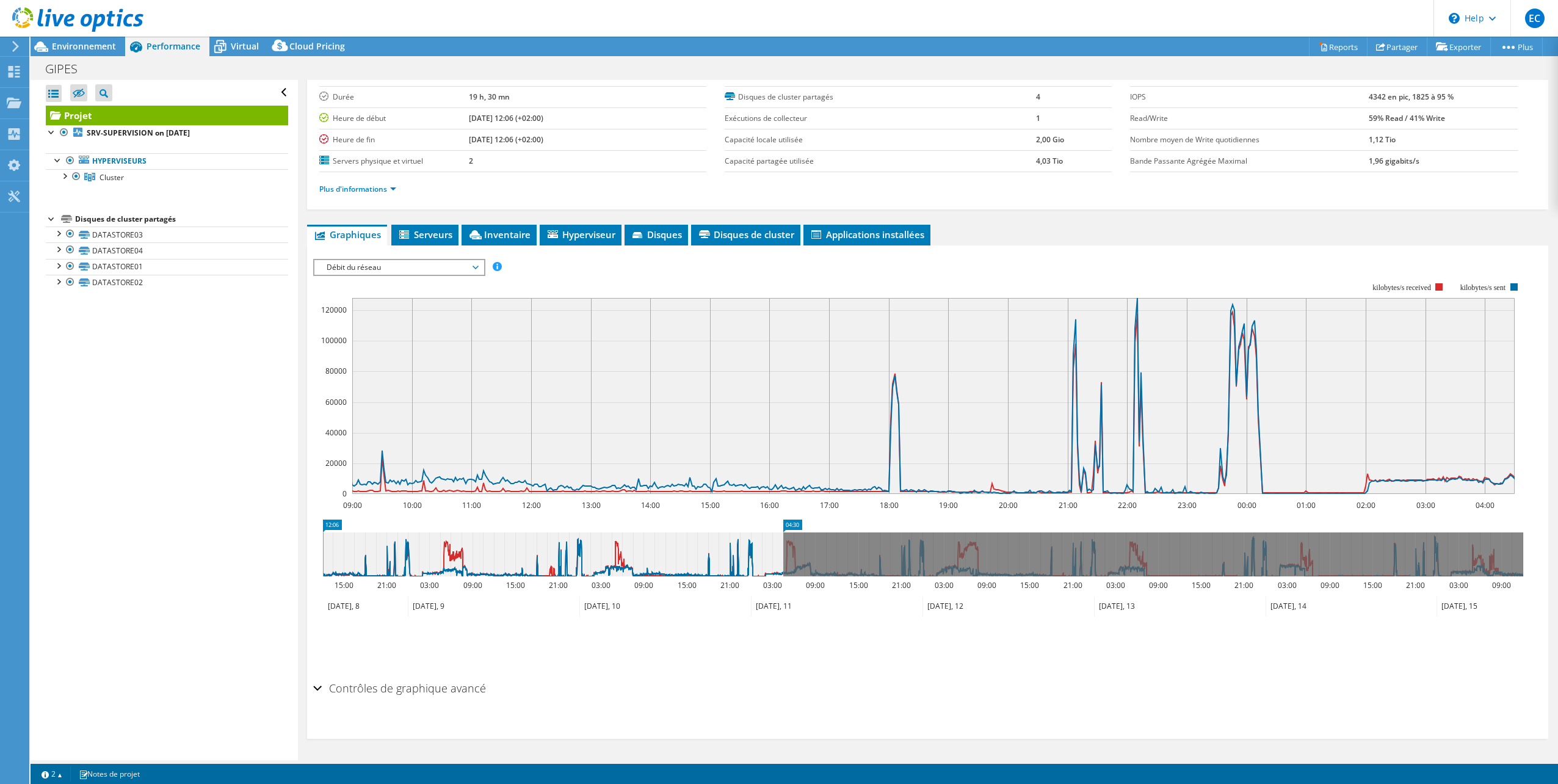
drag, startPoint x: 635, startPoint y: 525, endPoint x: 242, endPoint y: 522, distance: 393.0
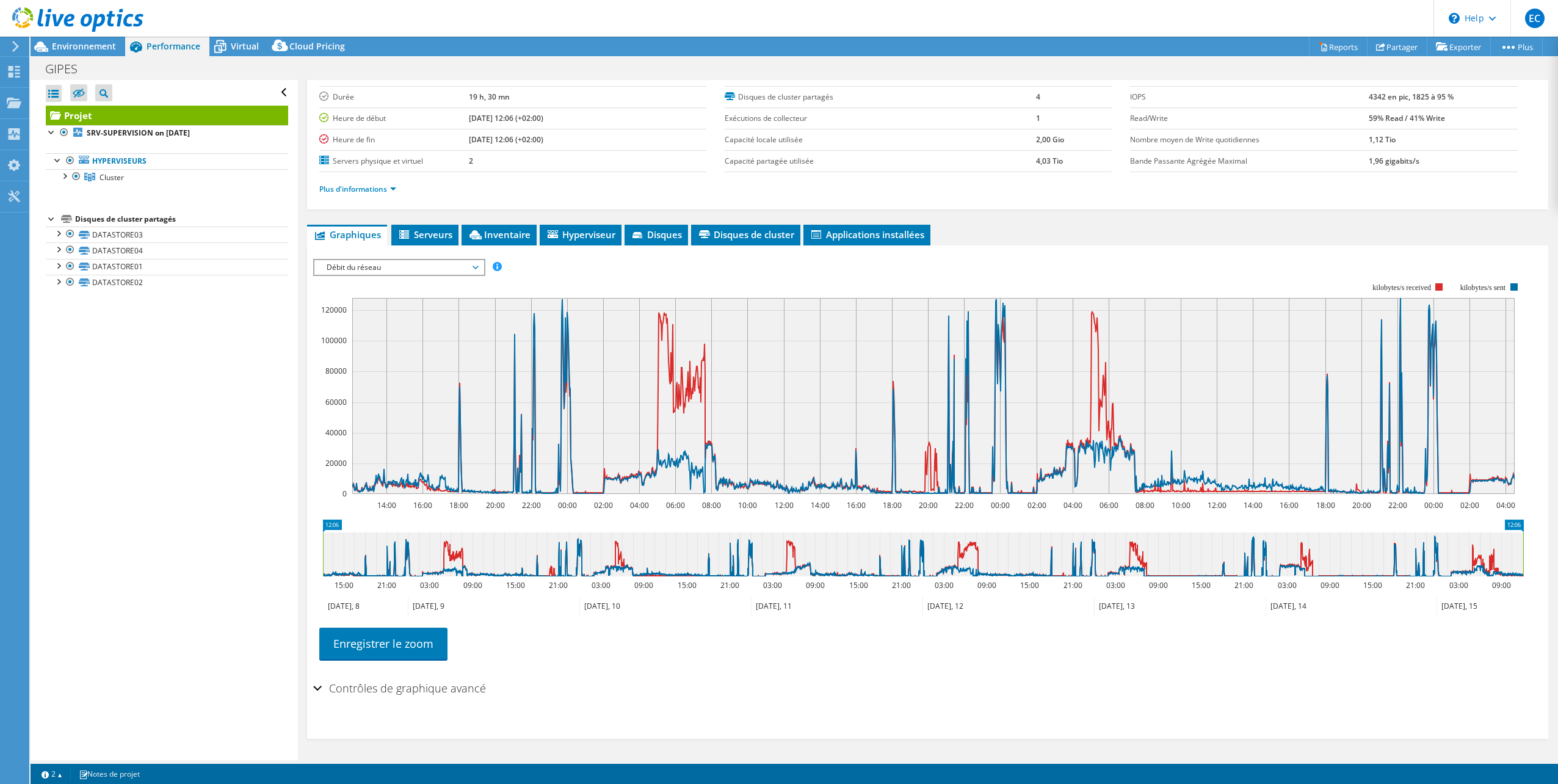
drag, startPoint x: 791, startPoint y: 523, endPoint x: 1555, endPoint y: 516, distance: 764.0
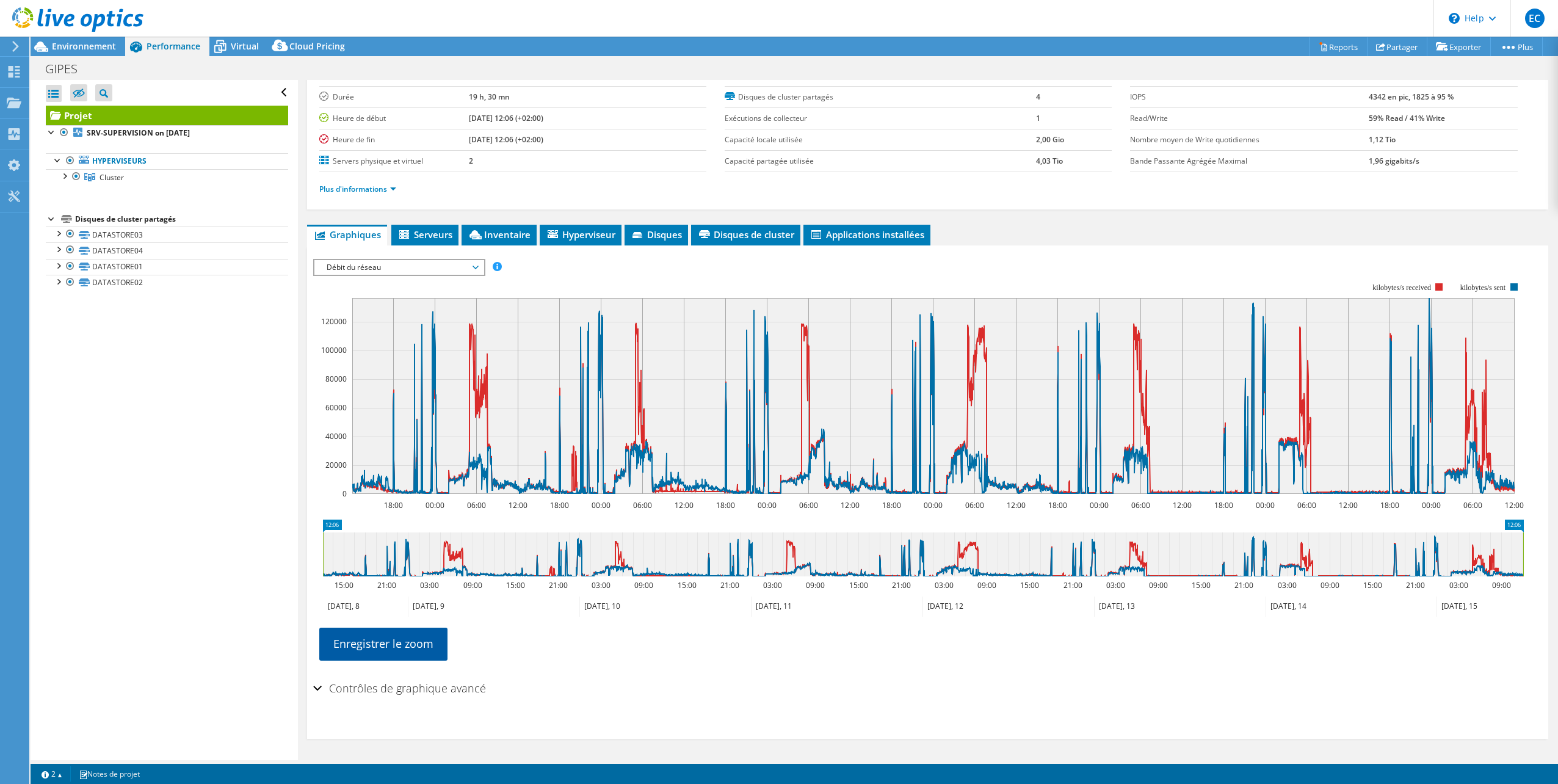
drag, startPoint x: 404, startPoint y: 636, endPoint x: 415, endPoint y: 636, distance: 11.0
click at [404, 636] on link "Enregistrer le zoom" at bounding box center [383, 643] width 128 height 32
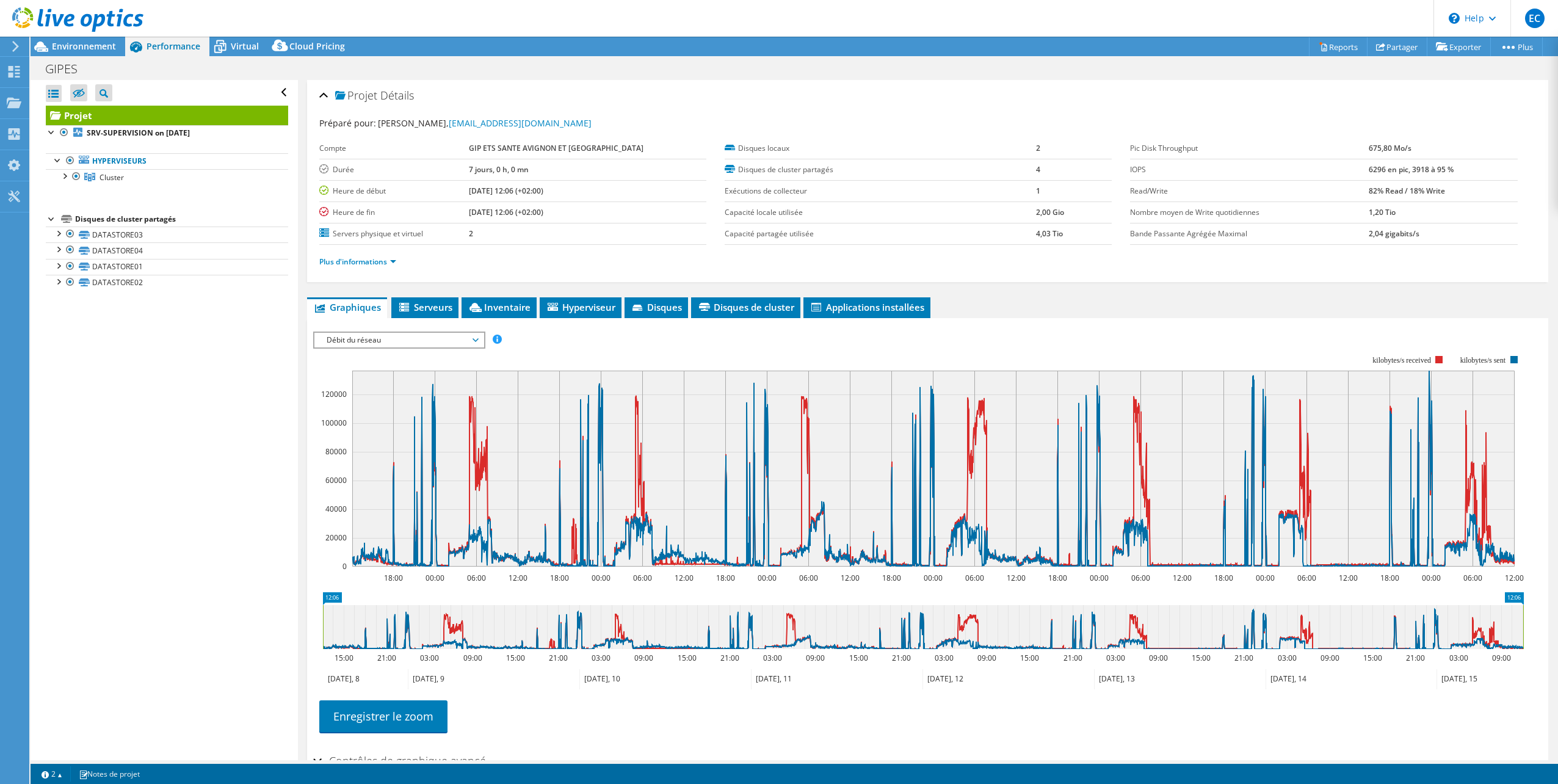
click at [379, 345] on span "Débit du réseau" at bounding box center [399, 340] width 157 height 15
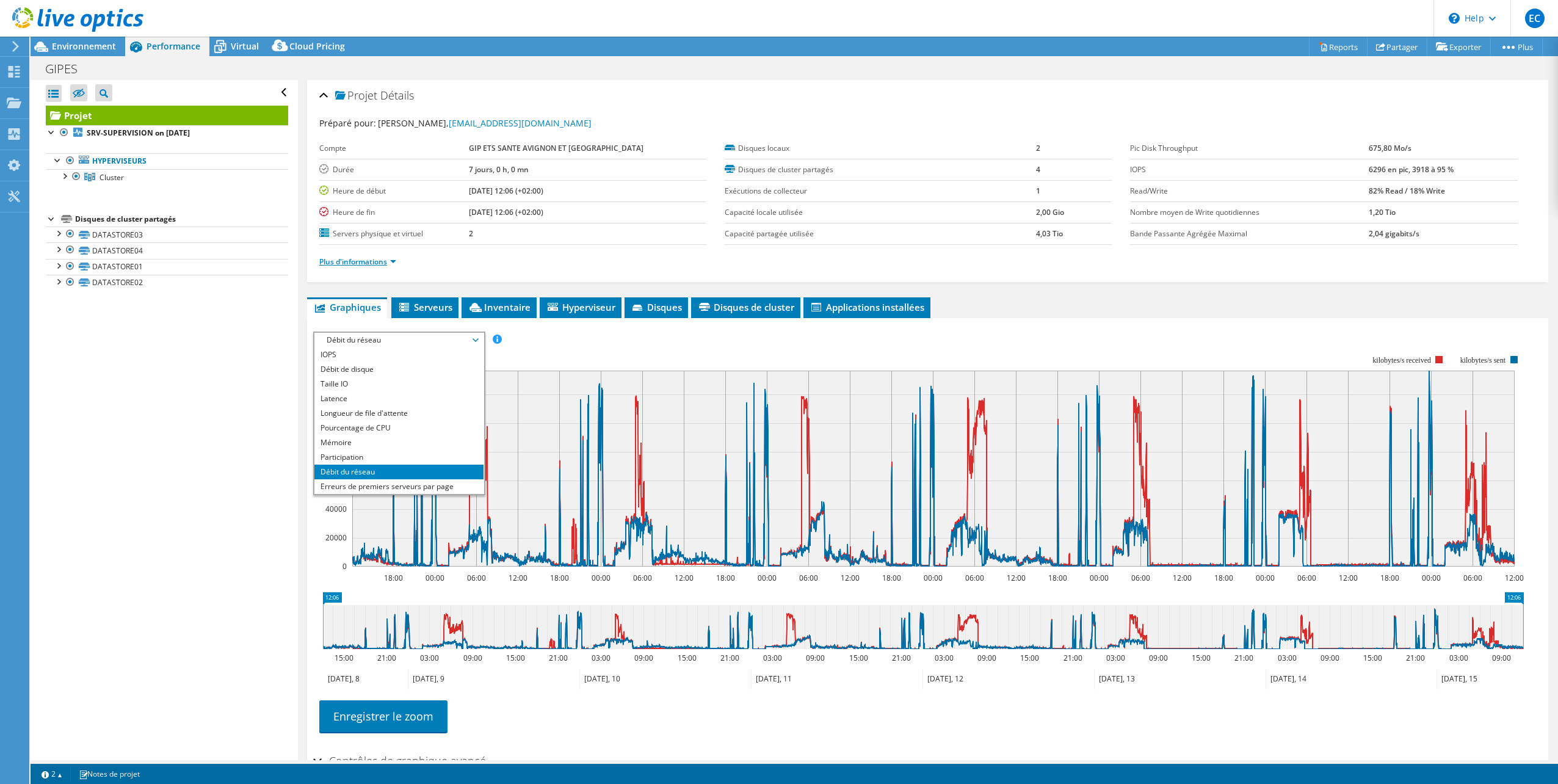
click at [369, 258] on link "Plus d'informations" at bounding box center [358, 261] width 77 height 10
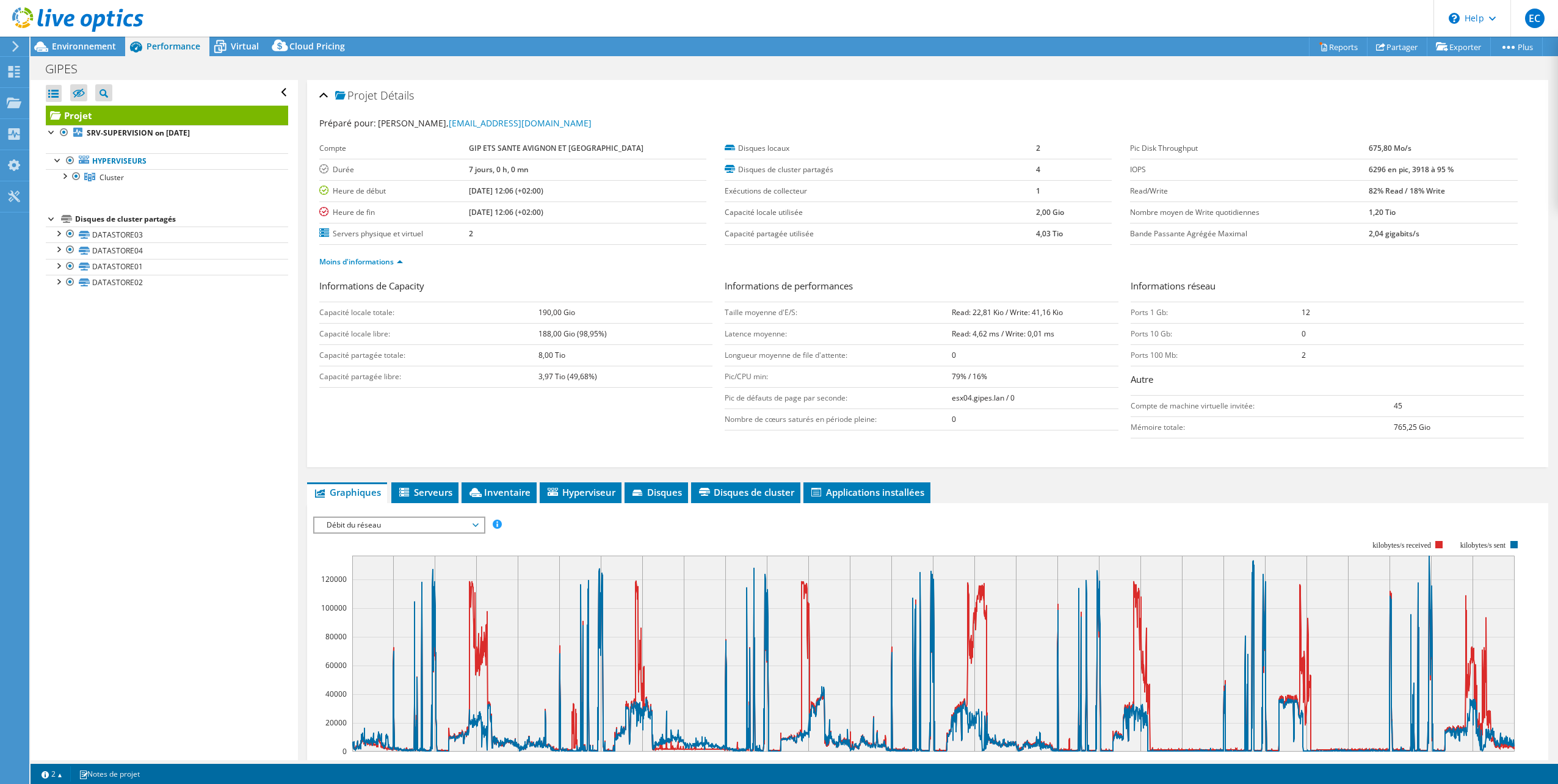
click at [427, 495] on span "Serveurs" at bounding box center [425, 492] width 55 height 12
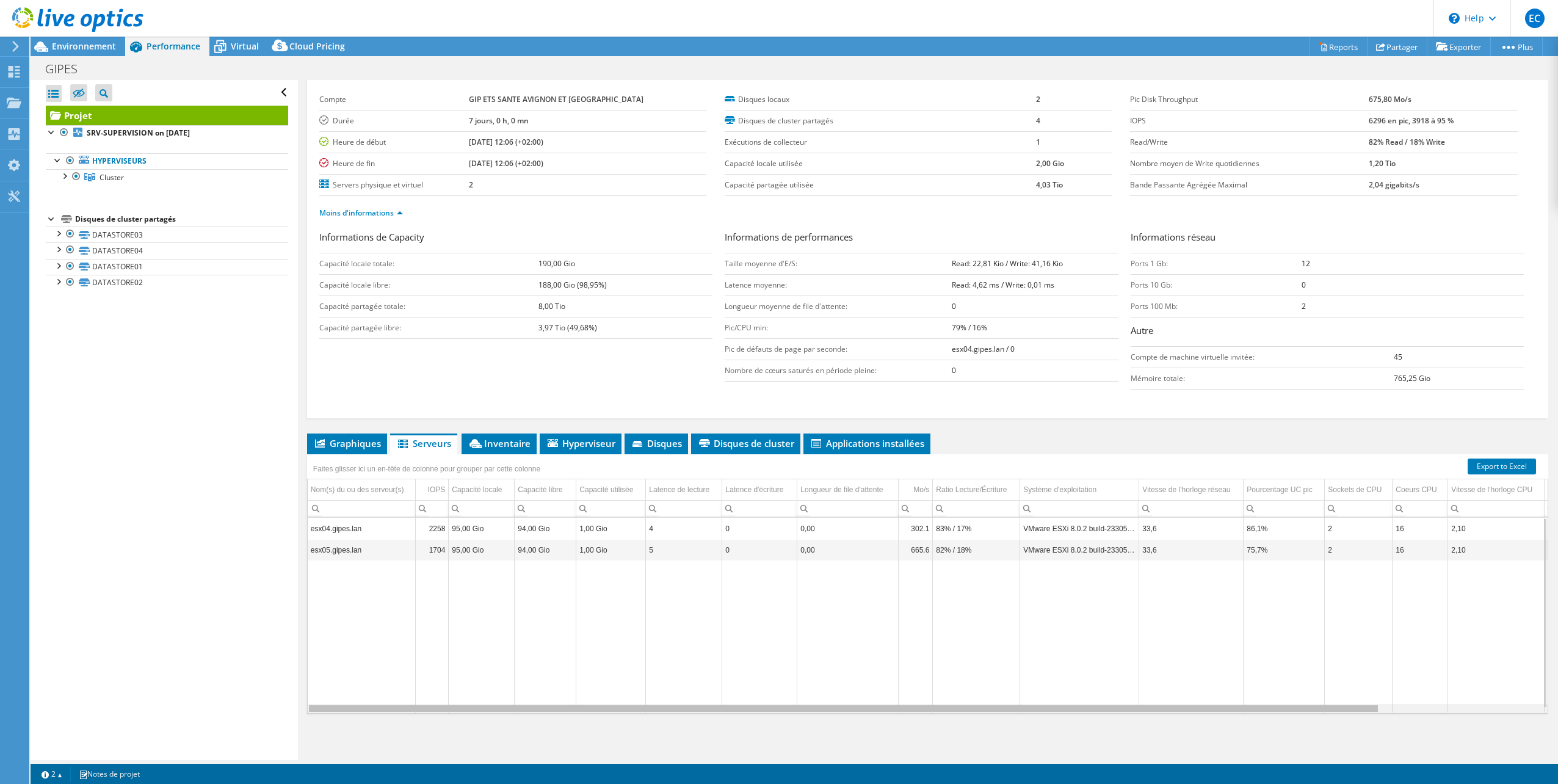
drag, startPoint x: 1047, startPoint y: 710, endPoint x: 657, endPoint y: 706, distance: 390.0
click at [659, 706] on body "EC Utilisateur final Erwann COIGNARD erwann.coignard@reelit.fr REEL IT My Profi…" at bounding box center [779, 392] width 1558 height 784
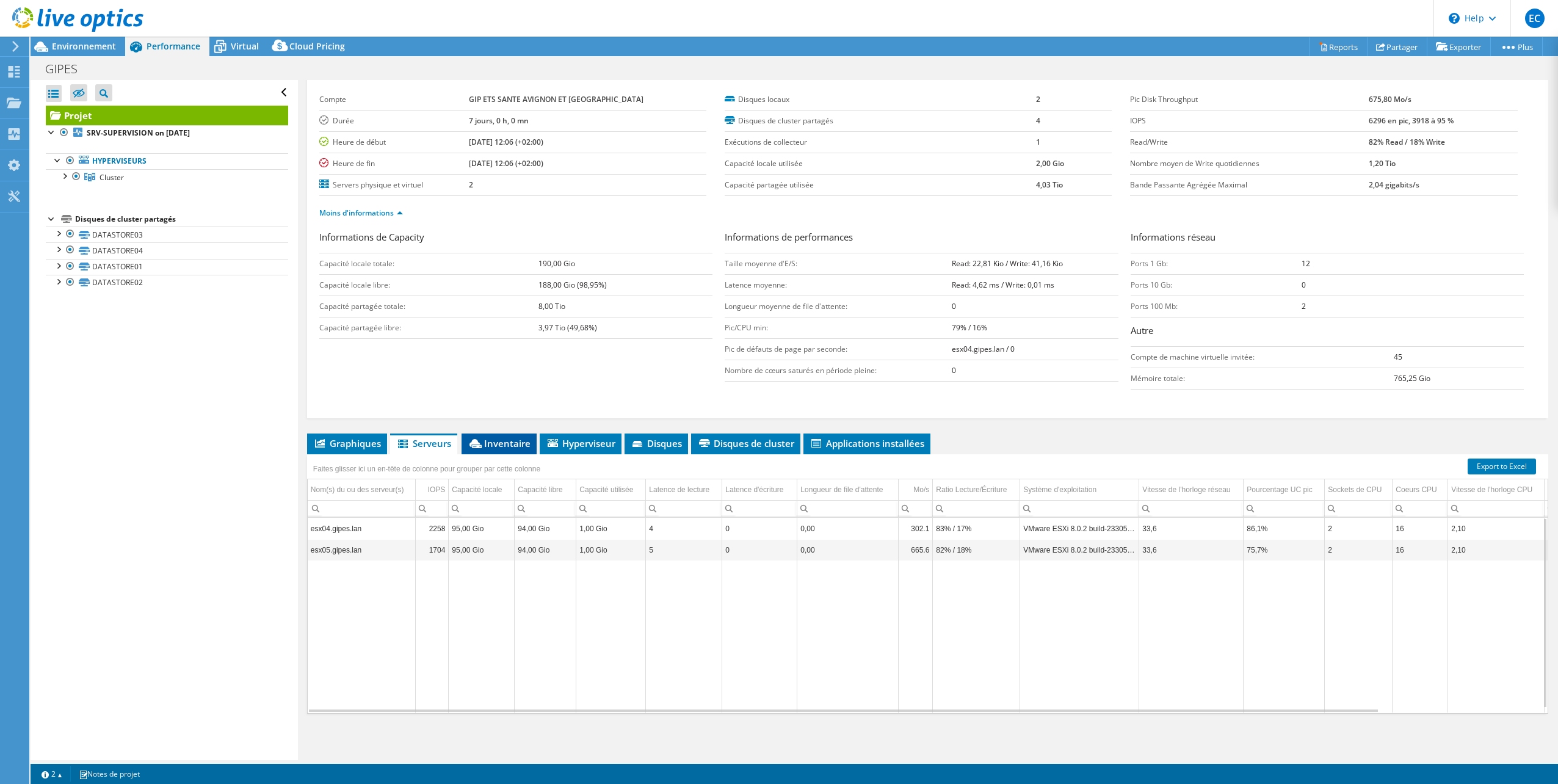
click at [505, 441] on span "Inventaire" at bounding box center [499, 443] width 63 height 12
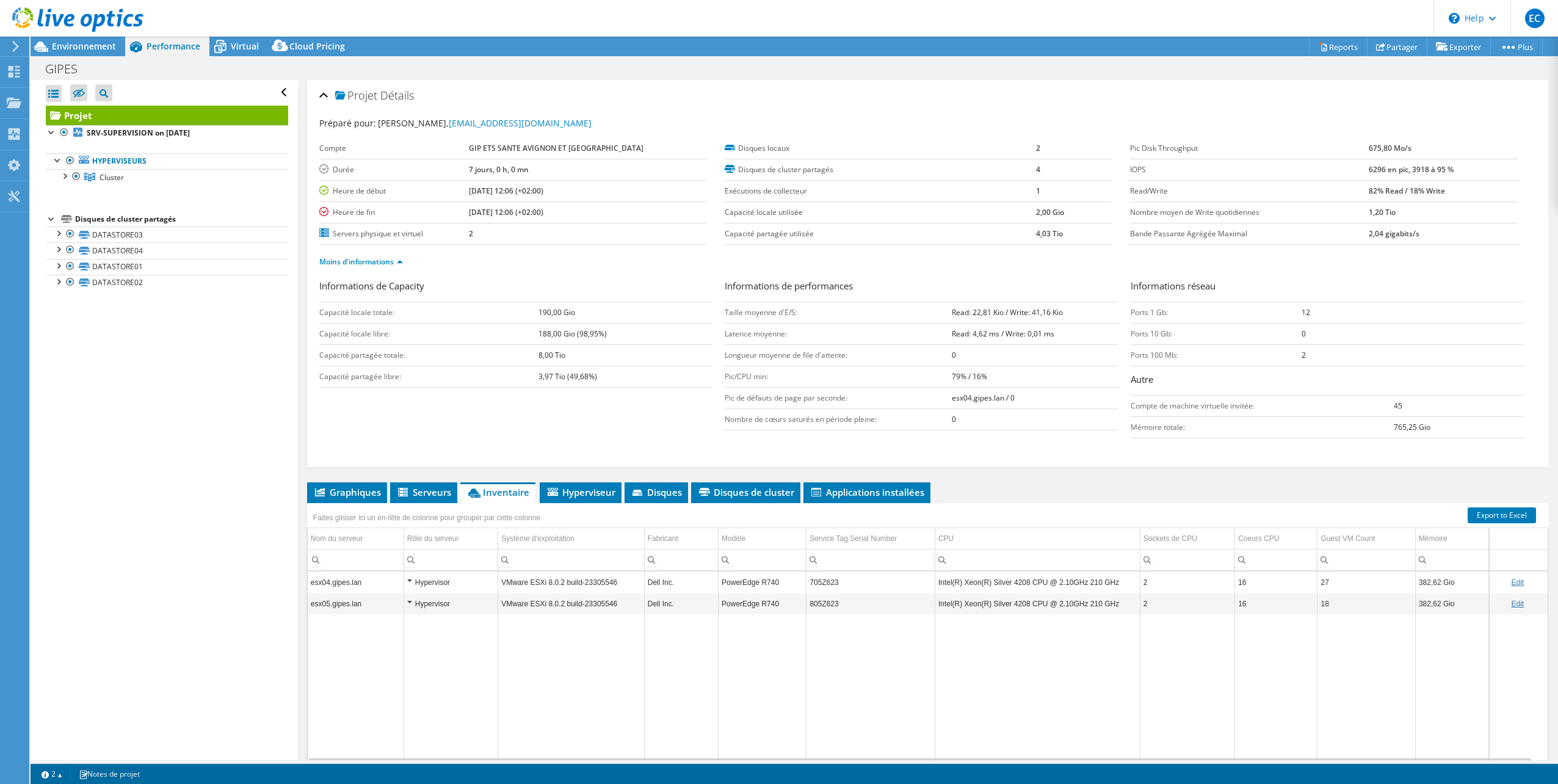
select select "USD"
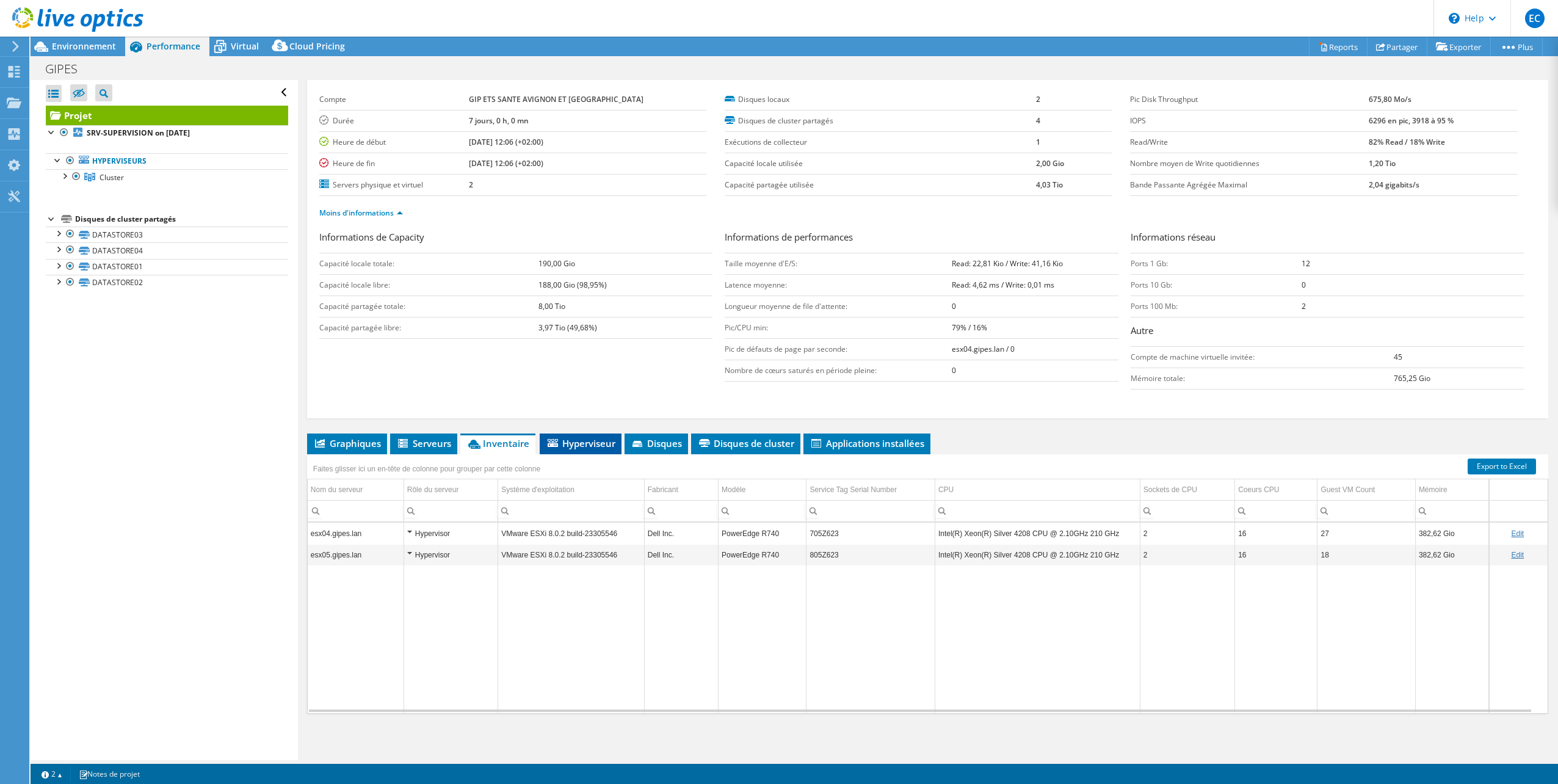
click at [587, 441] on span "Hyperviseur" at bounding box center [580, 443] width 69 height 12
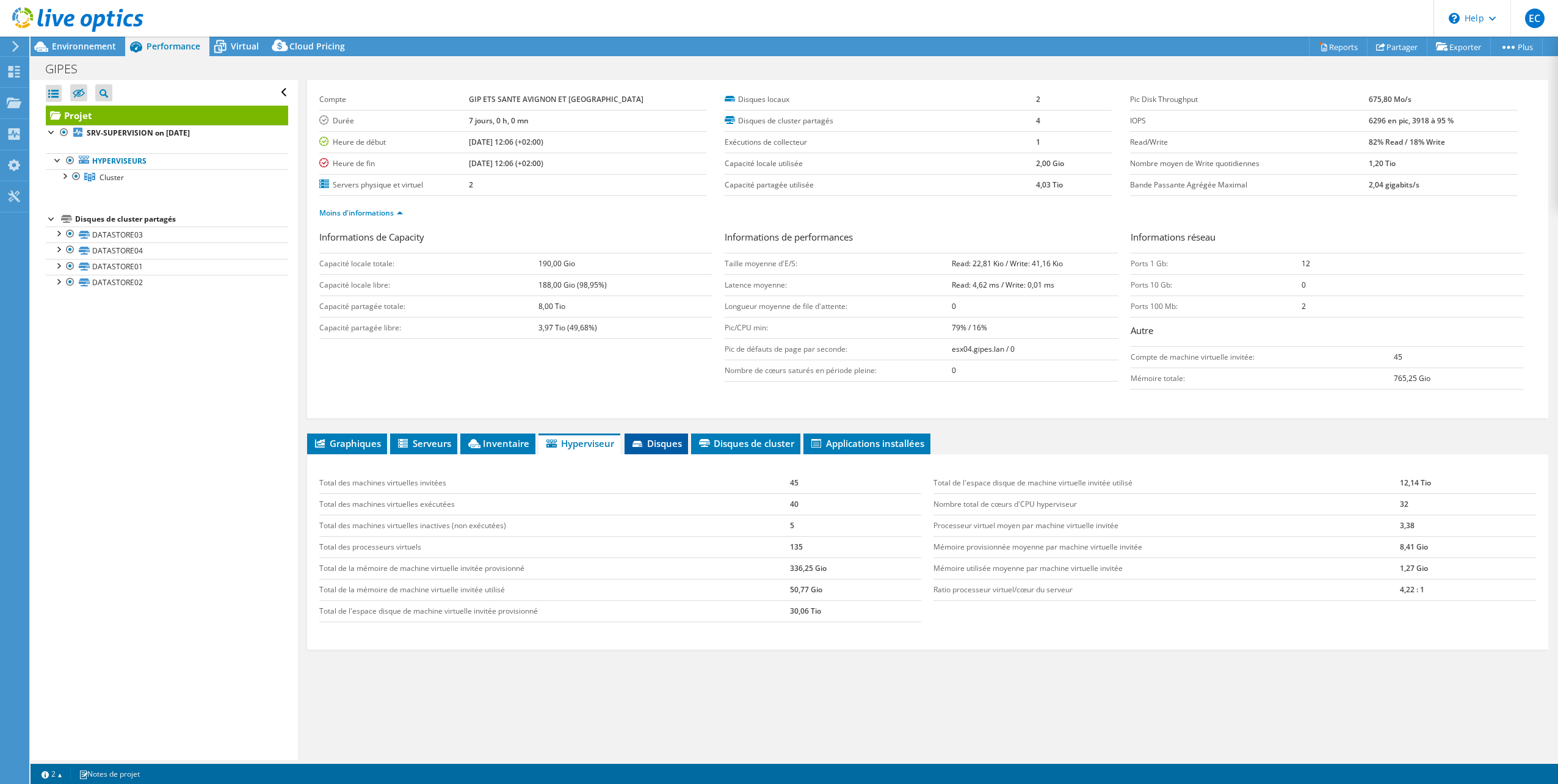
click at [646, 444] on span "Disques" at bounding box center [656, 443] width 52 height 12
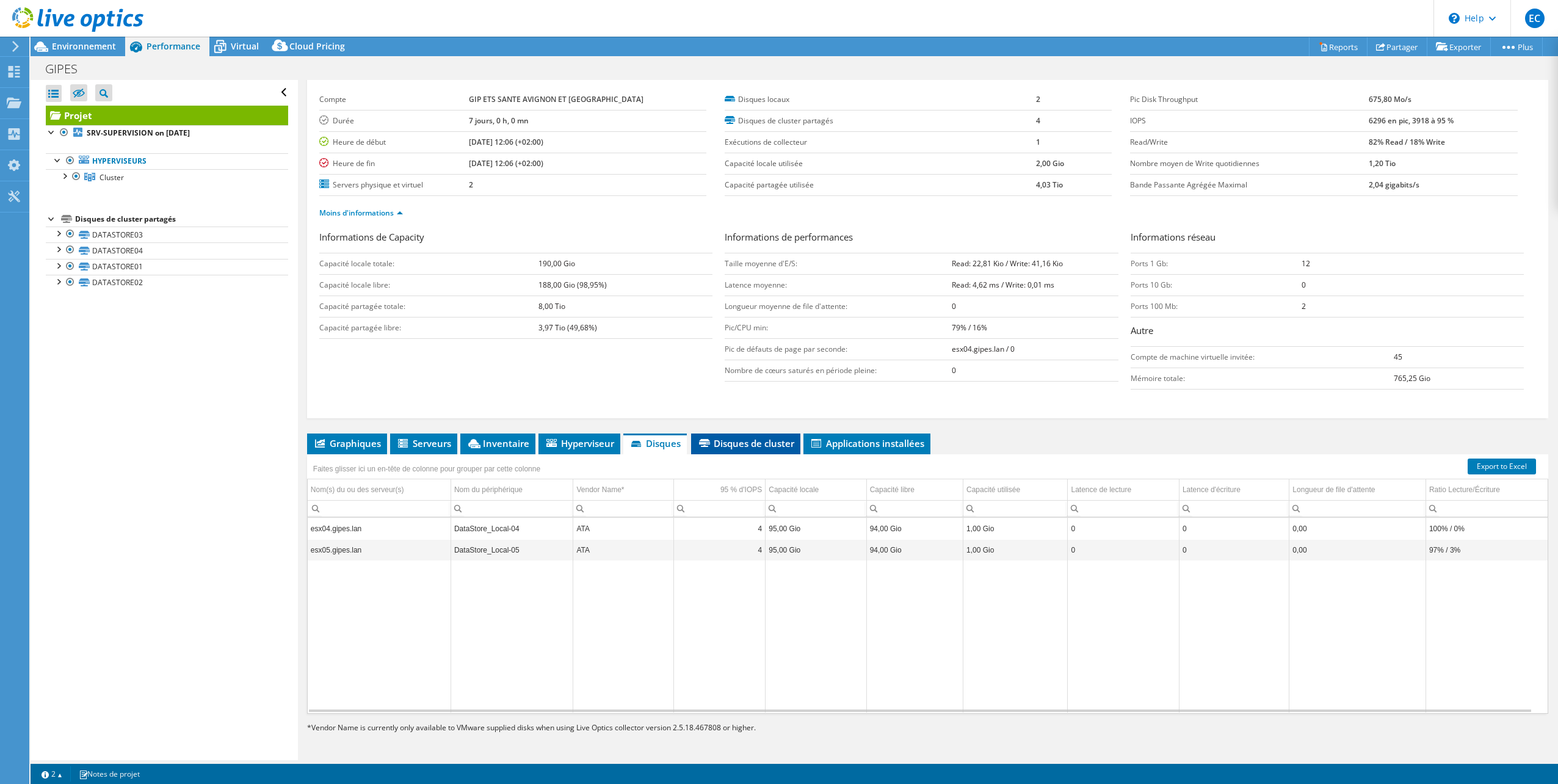
click at [744, 439] on span "Disques de cluster" at bounding box center [746, 443] width 97 height 12
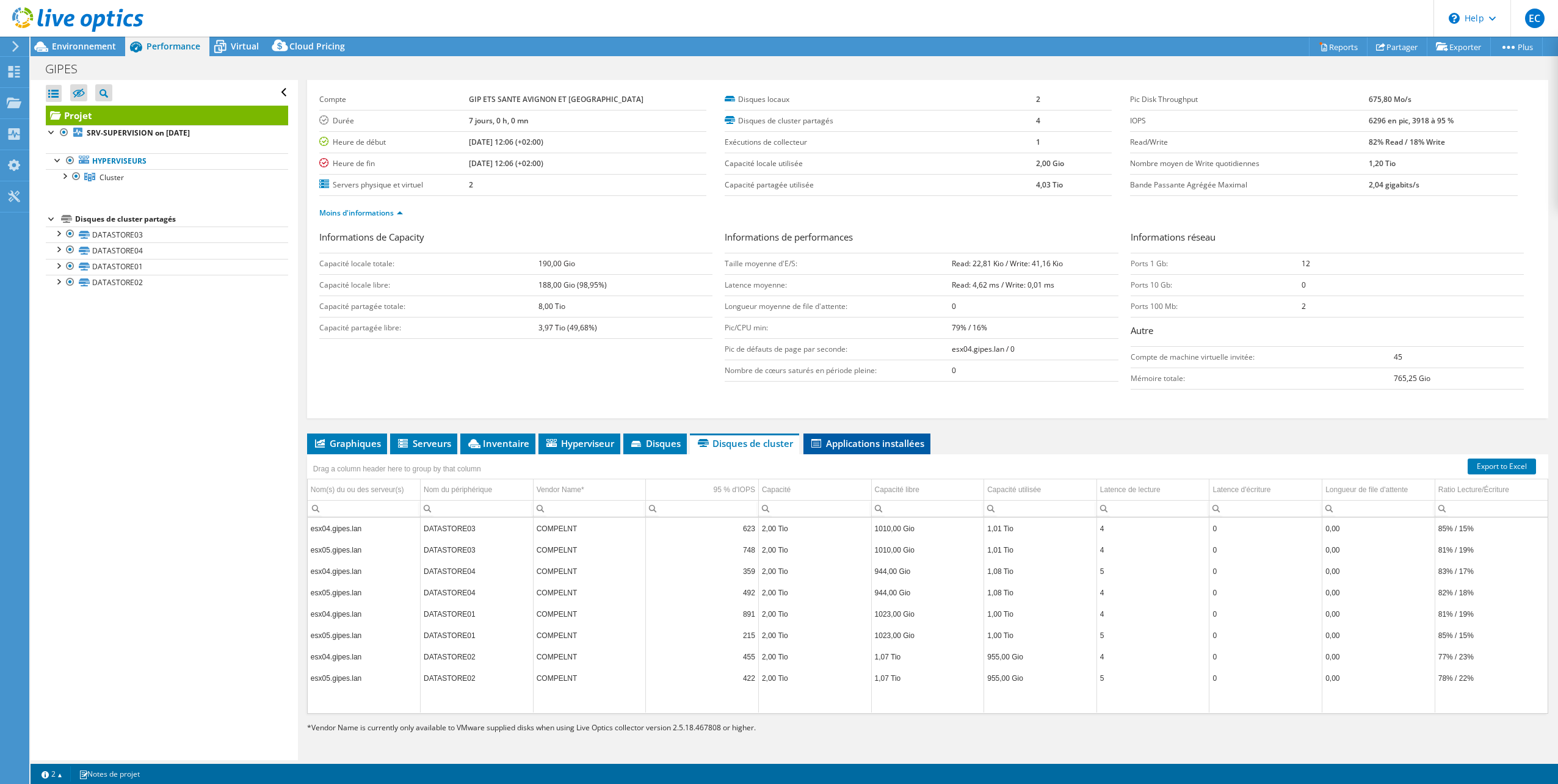
click at [882, 447] on span "Applications installées" at bounding box center [866, 443] width 115 height 12
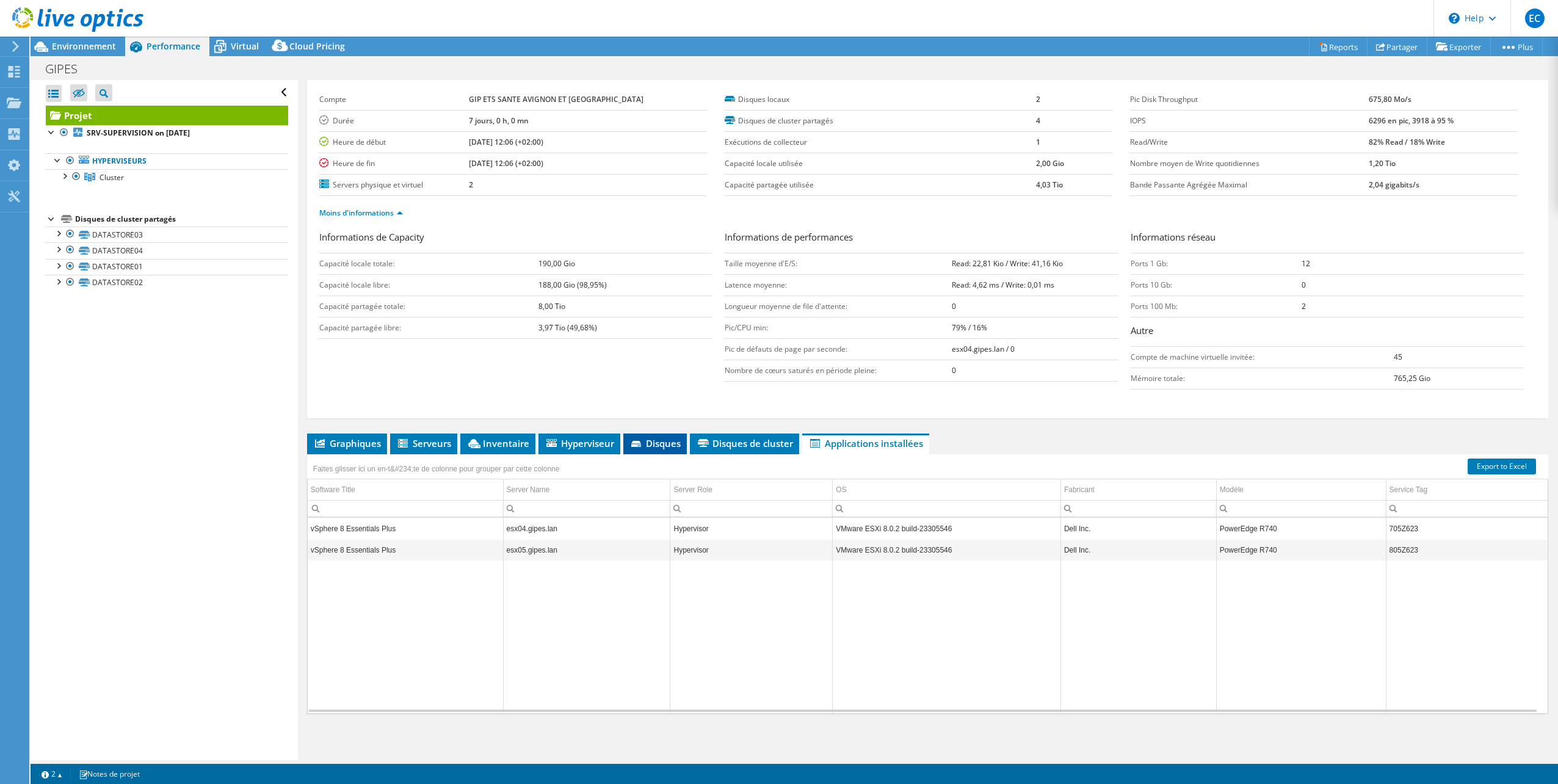
drag, startPoint x: 664, startPoint y: 439, endPoint x: 676, endPoint y: 442, distance: 12.4
click at [664, 439] on span "Disques" at bounding box center [655, 443] width 52 height 12
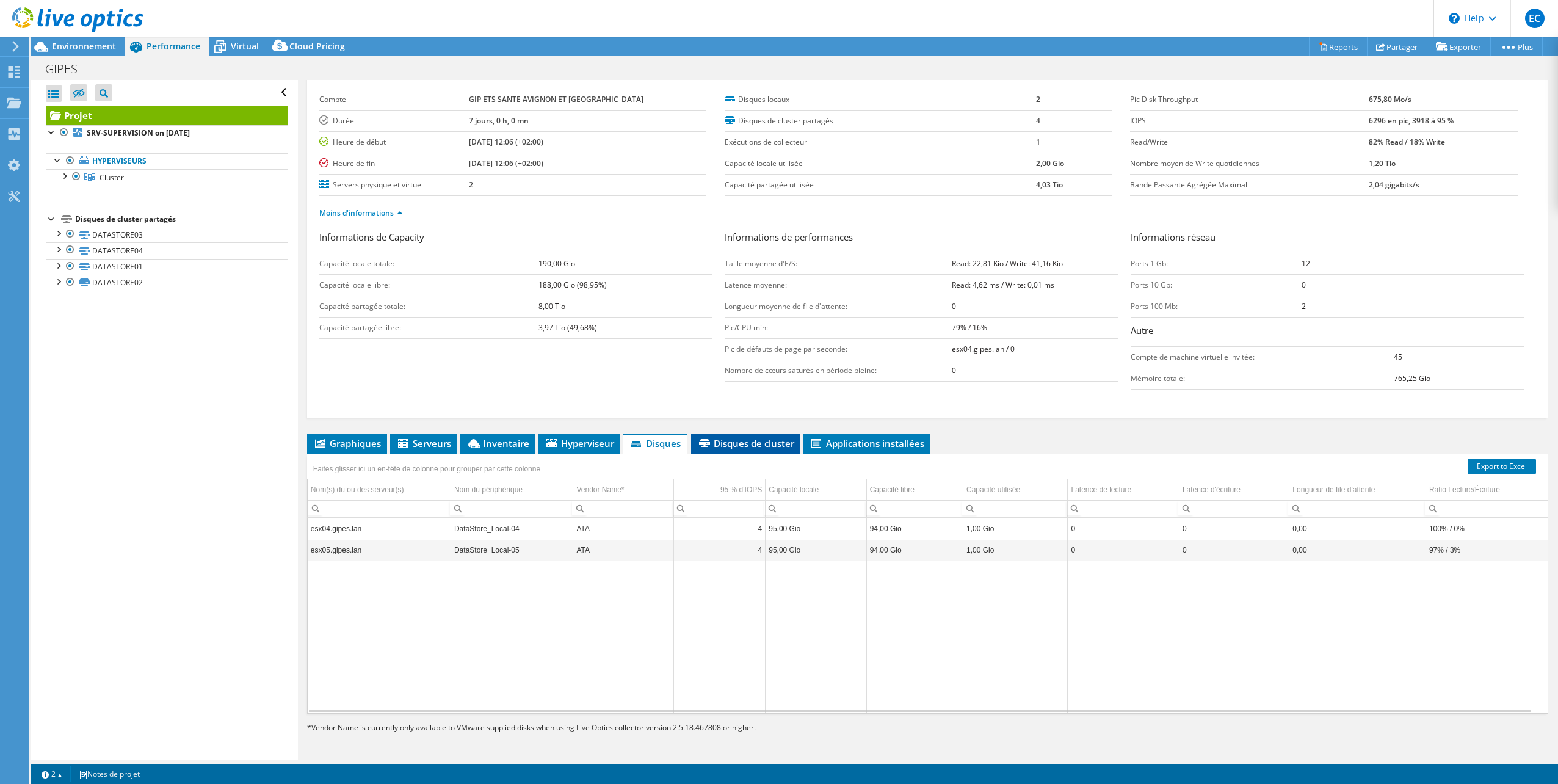
click at [723, 449] on span "Disques de cluster" at bounding box center [746, 443] width 97 height 12
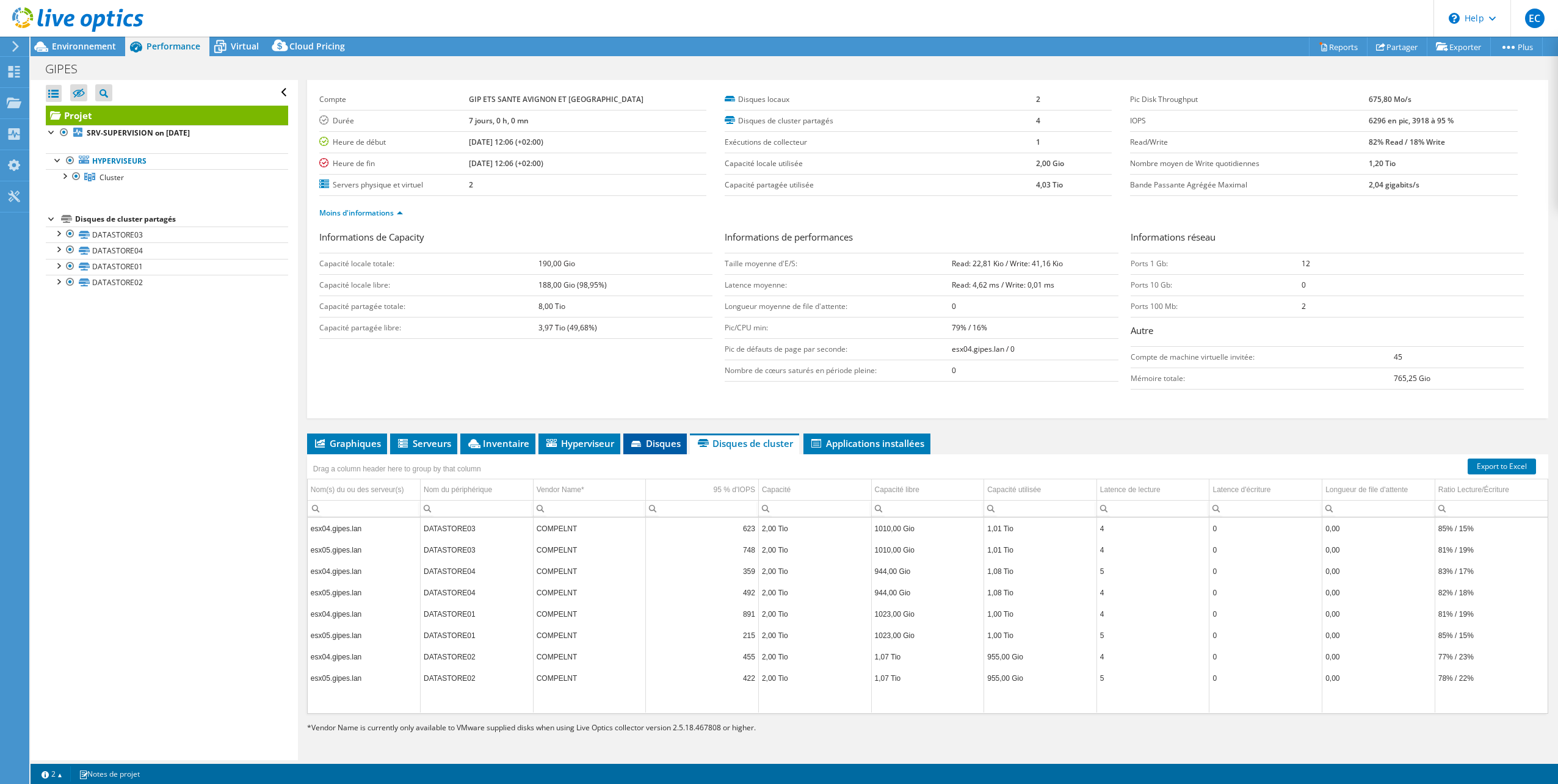
click at [649, 448] on span "Disques" at bounding box center [655, 443] width 52 height 12
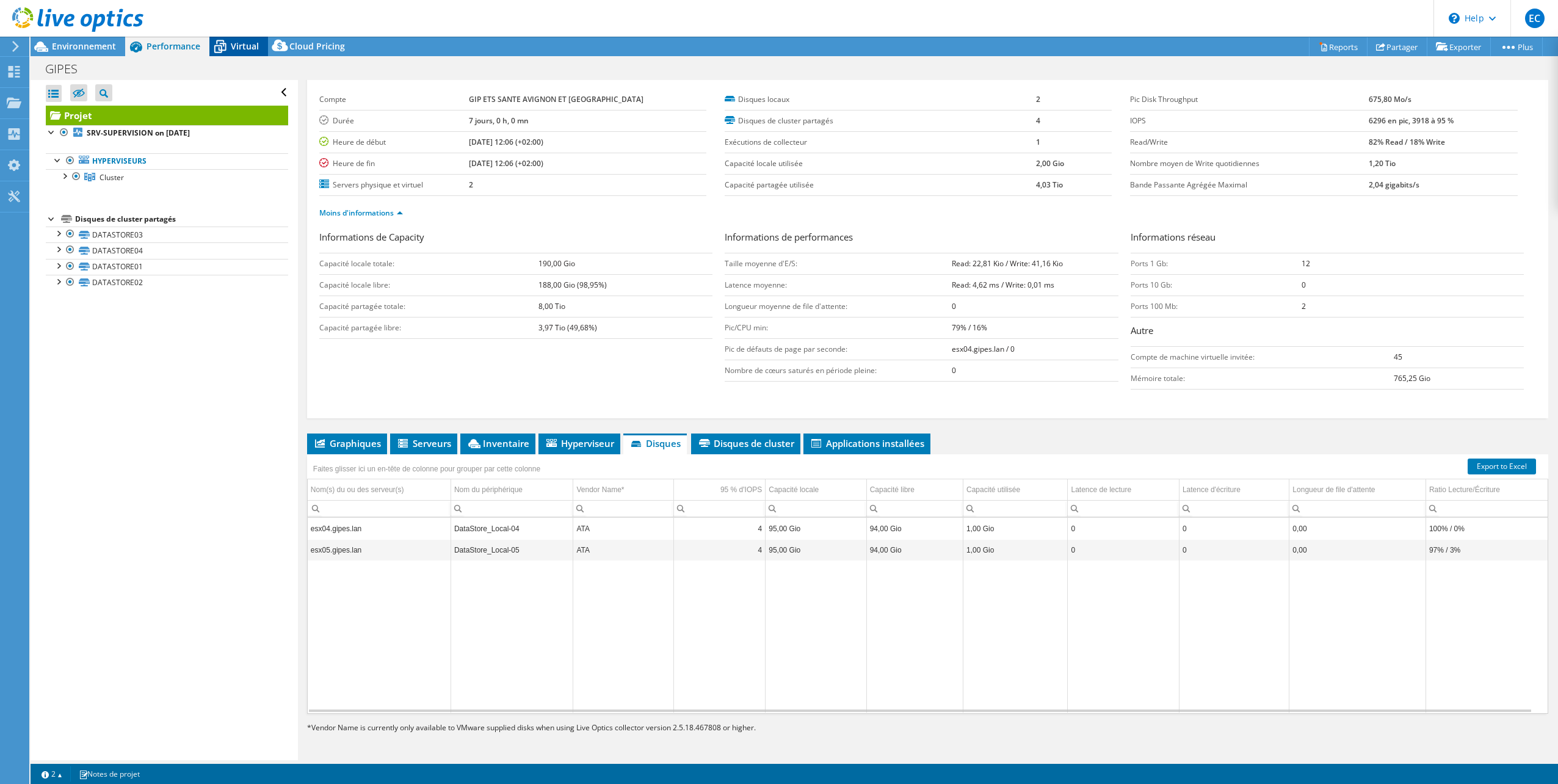
click at [232, 49] on span "Virtual" at bounding box center [245, 45] width 28 height 12
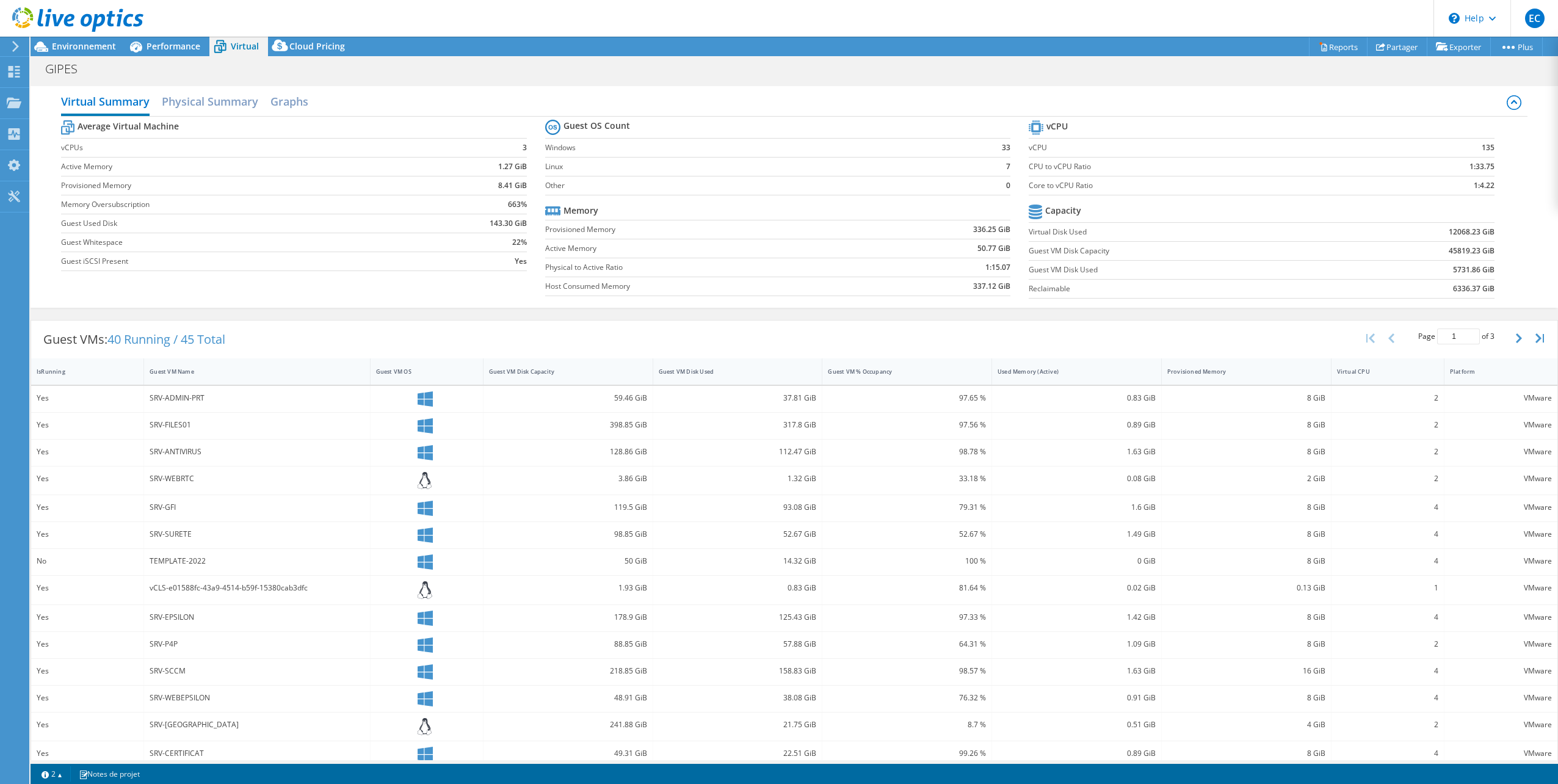
click at [1449, 232] on b "12068.23 GiB" at bounding box center [1472, 232] width 46 height 12
click at [1449, 249] on b "45819.23 GiB" at bounding box center [1472, 251] width 46 height 12
click at [163, 44] on span "Performance" at bounding box center [173, 45] width 54 height 12
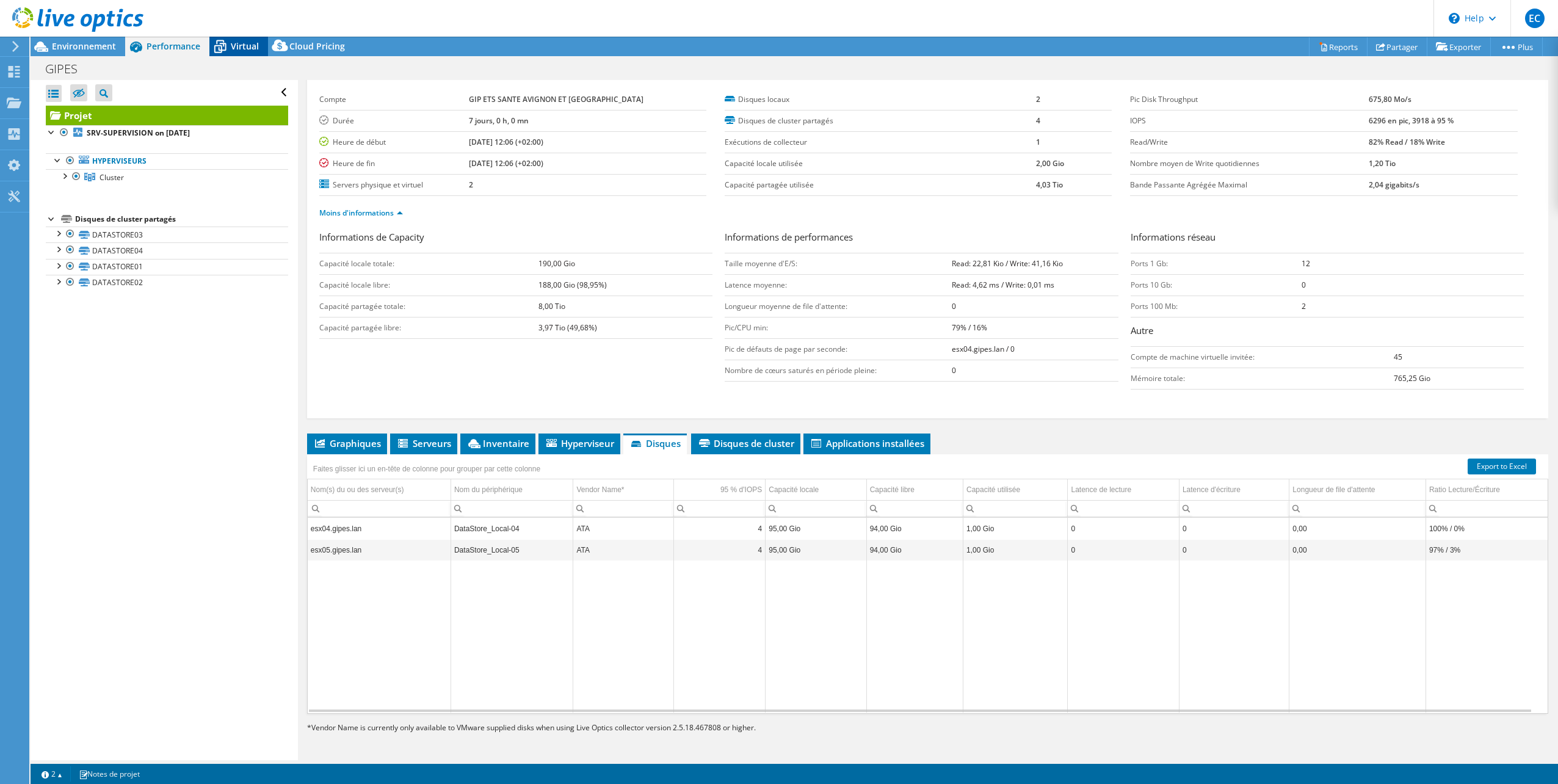
click at [239, 50] on span "Virtual" at bounding box center [245, 45] width 28 height 12
